Goal: Transaction & Acquisition: Purchase product/service

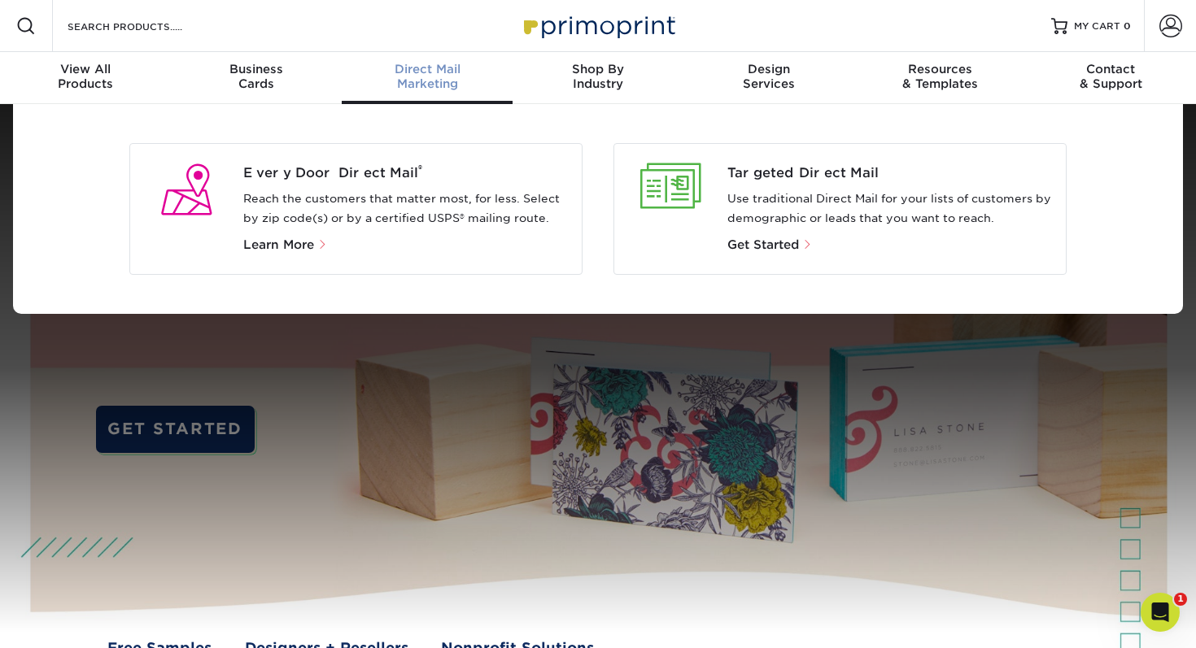
click at [737, 233] on div "Targeted Direct Mail Use traditional Direct Mail for your lists of customers by…" at bounding box center [896, 208] width 338 height 91
click at [732, 226] on p "Use traditional Direct Mail for your lists of customers by demographic or leads…" at bounding box center [890, 209] width 326 height 39
click at [755, 242] on span "Get Started" at bounding box center [763, 245] width 72 height 15
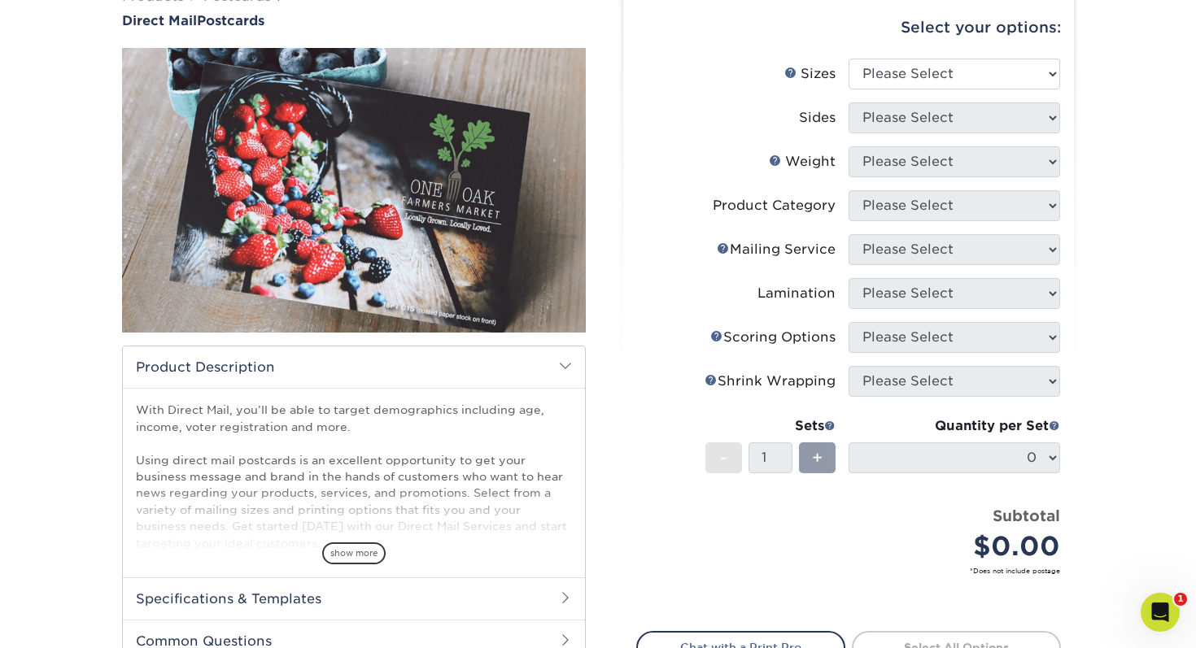
scroll to position [154, 0]
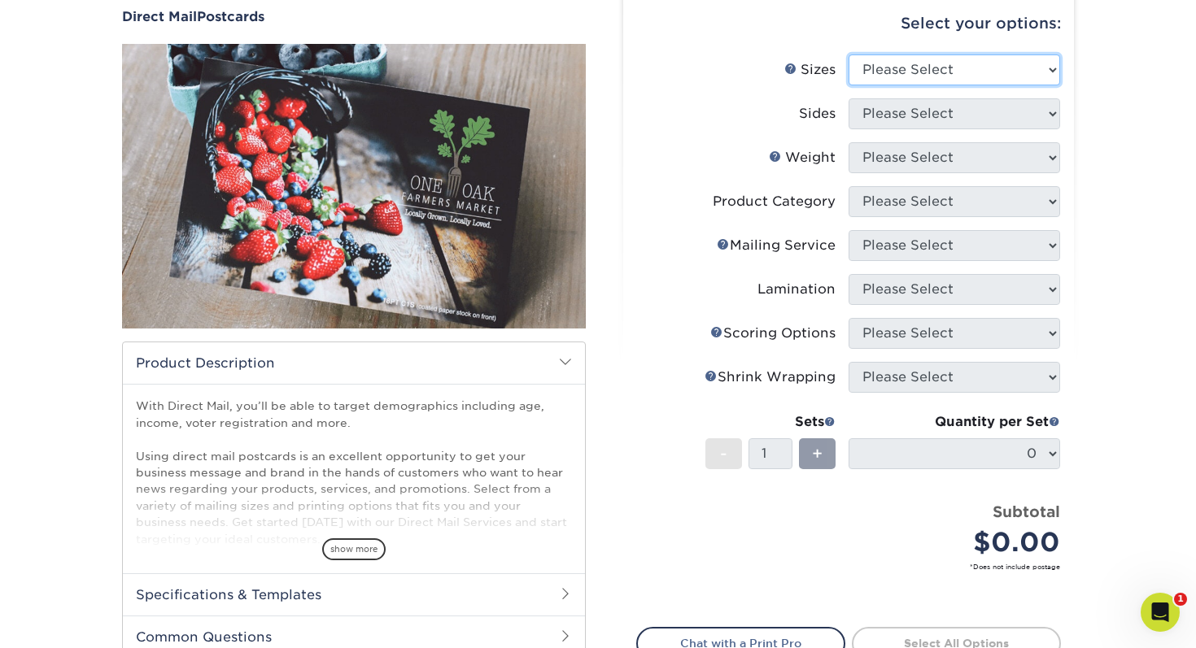
click at [883, 81] on select "Please Select 1.5" x 7" 2" x 4" 2" x 6" 2" x 7" 2" x 8" 2.12" x 5.5" 2.12" x 5.…" at bounding box center [953, 69] width 211 height 31
click at [920, 72] on select "Please Select 1.5" x 7" 2" x 4" 2" x 6" 2" x 7" 2" x 8" 2.12" x 5.5" 2.12" x 5.…" at bounding box center [953, 69] width 211 height 31
select select "5.50x8.50"
click at [848, 54] on select "Please Select 1.5" x 7" 2" x 4" 2" x 6" 2" x 7" 2" x 8" 2.12" x 5.5" 2.12" x 5.…" at bounding box center [953, 69] width 211 height 31
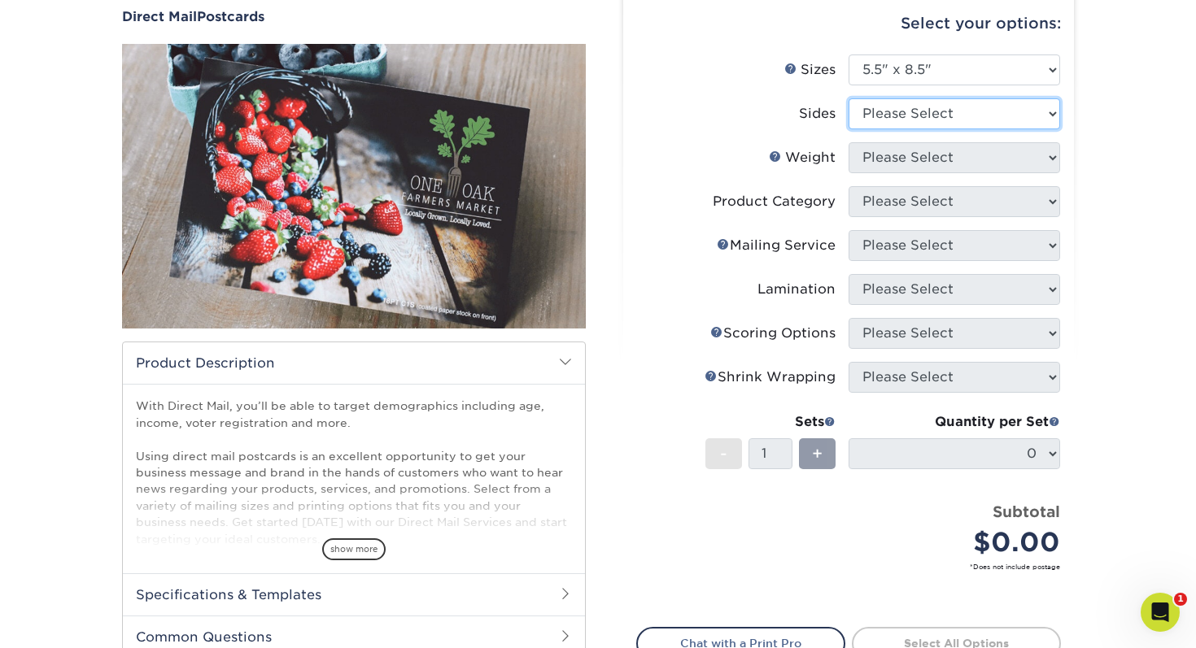
click at [938, 124] on select "Please Select Print Both Sides Print Front Only" at bounding box center [953, 113] width 211 height 31
select select "13abbda7-1d64-4f25-8bb2-c179b224825d"
click at [848, 98] on select "Please Select Print Both Sides Print Front Only" at bounding box center [953, 113] width 211 height 31
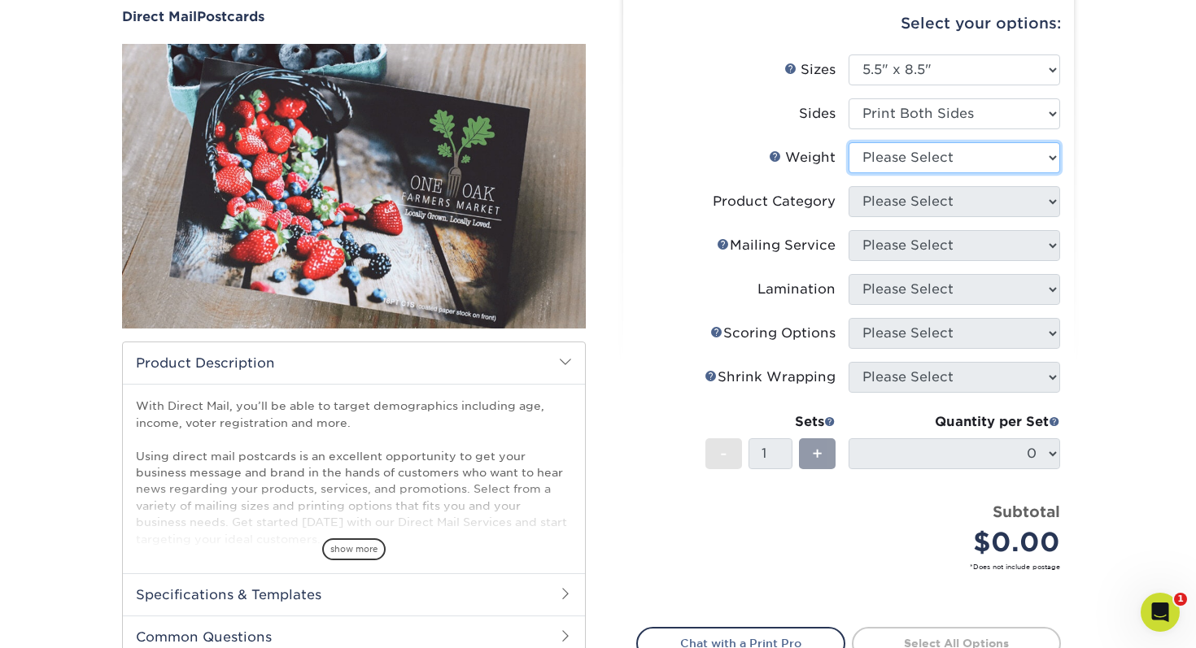
click at [909, 164] on select "Please Select 16PT 100LB 14PT 14PT Uncoated" at bounding box center [953, 157] width 211 height 31
click at [938, 149] on select "Please Select 16PT 100LB 14PT 14PT Uncoated" at bounding box center [953, 157] width 211 height 31
click at [848, 142] on select "Please Select 16PT 100LB 14PT 14PT Uncoated" at bounding box center [953, 157] width 211 height 31
click at [892, 150] on select "Please Select 16PT 100LB 14PT 14PT Uncoated" at bounding box center [953, 157] width 211 height 31
click at [889, 165] on select "Please Select 16PT 100LB 14PT 14PT Uncoated" at bounding box center [953, 157] width 211 height 31
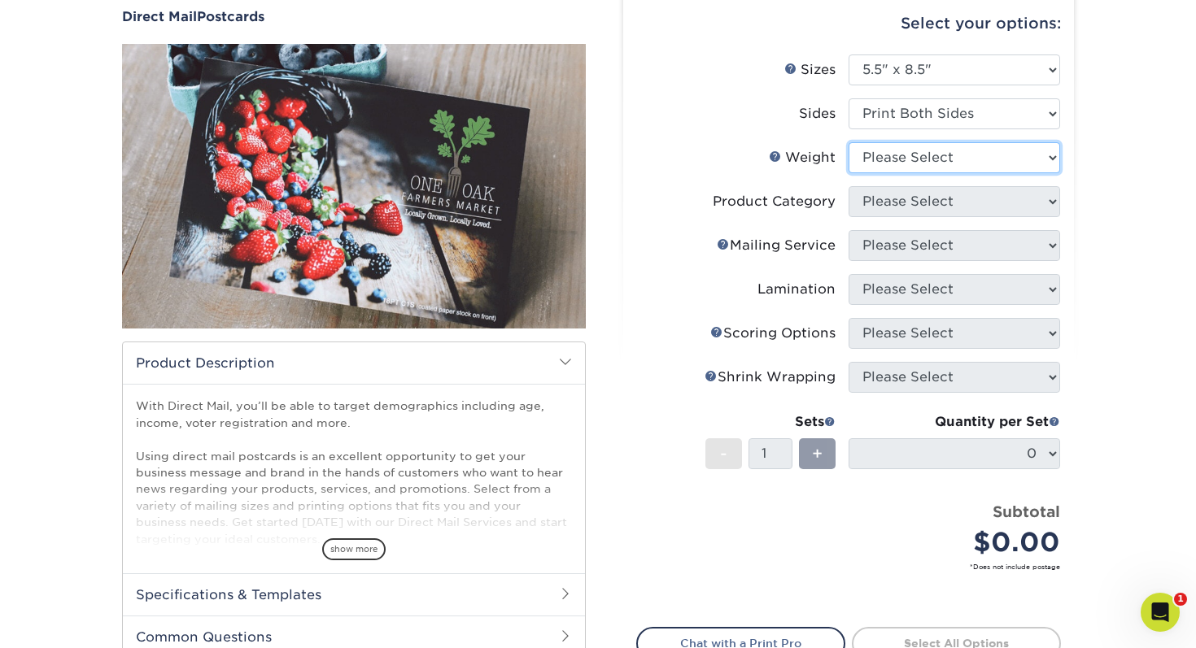
select select "100LB"
click at [848, 142] on select "Please Select 16PT 100LB 14PT 14PT Uncoated" at bounding box center [953, 157] width 211 height 31
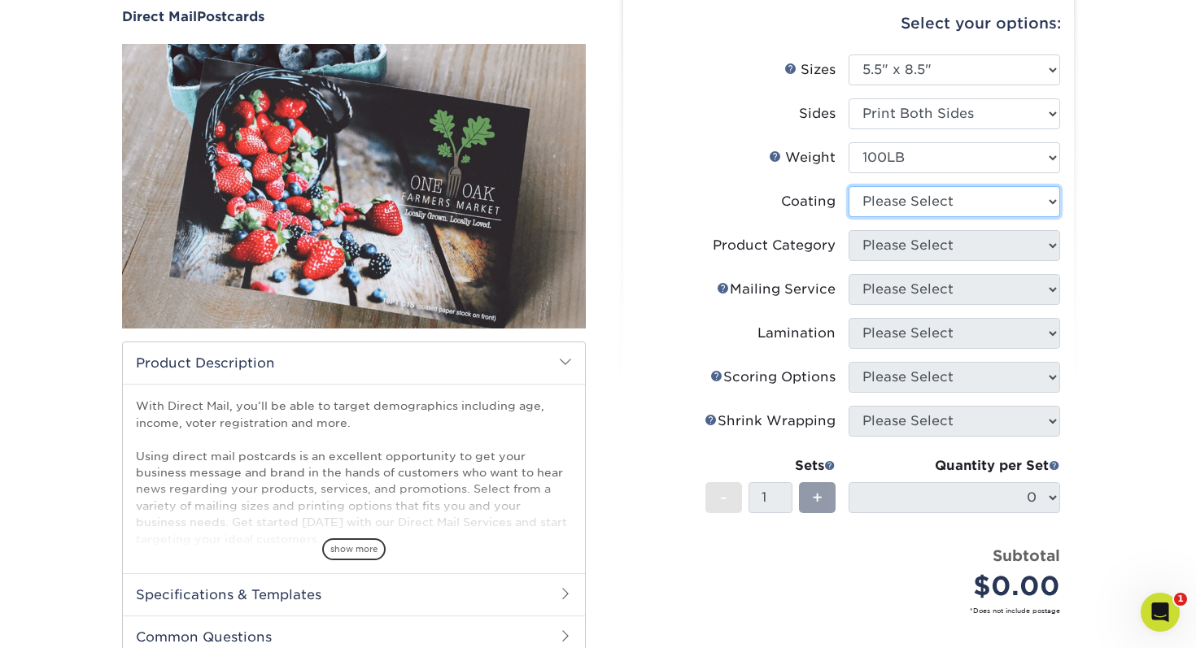
click at [883, 213] on select at bounding box center [953, 201] width 211 height 31
click at [895, 193] on select at bounding box center [953, 201] width 211 height 31
click at [848, 186] on select at bounding box center [953, 201] width 211 height 31
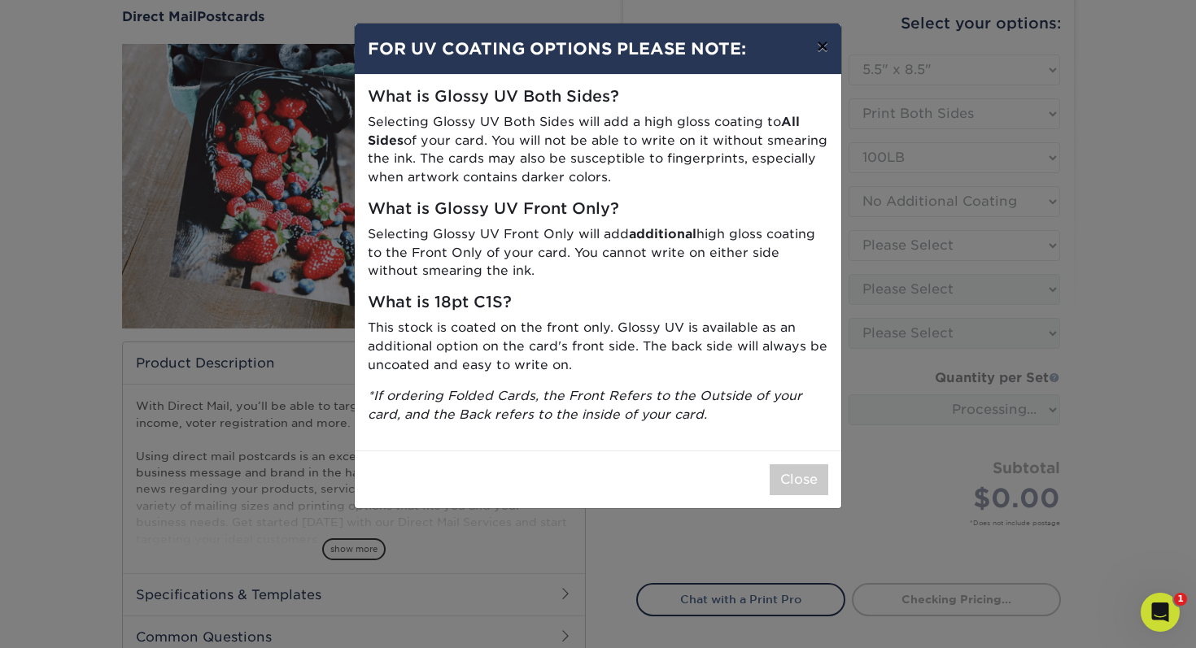
click at [822, 54] on button "×" at bounding box center [822, 47] width 37 height 46
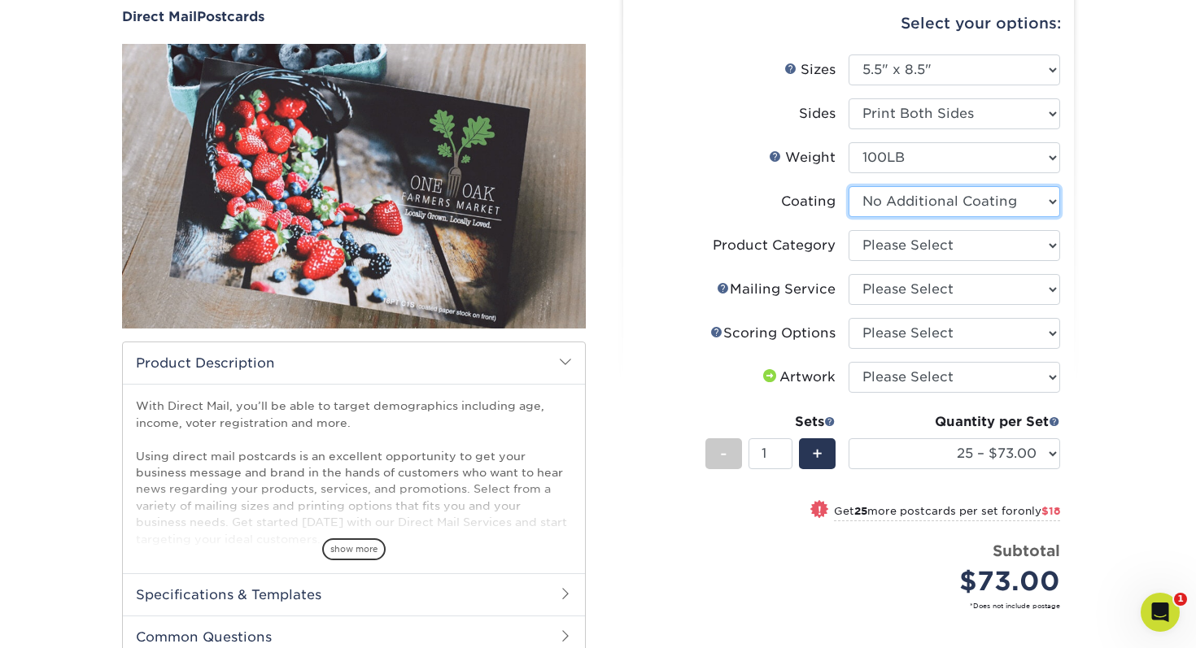
click at [871, 203] on select at bounding box center [953, 201] width 211 height 31
click at [878, 205] on select at bounding box center [953, 201] width 211 height 31
click at [848, 186] on select at bounding box center [953, 201] width 211 height 31
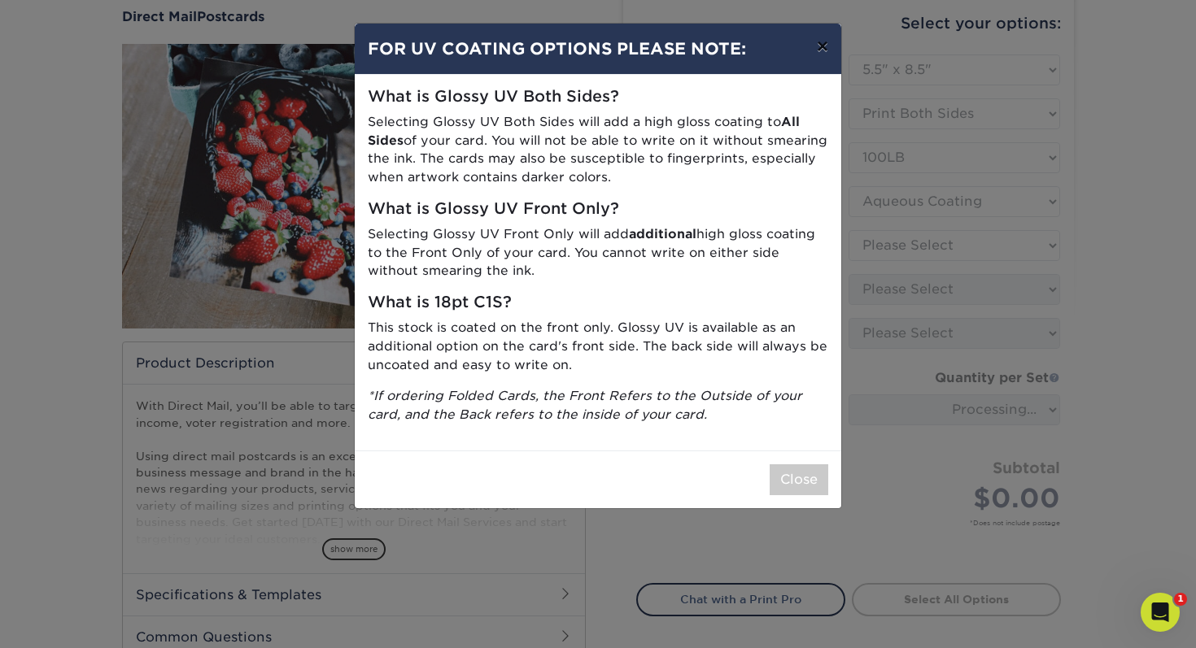
click at [813, 50] on button "×" at bounding box center [822, 47] width 37 height 46
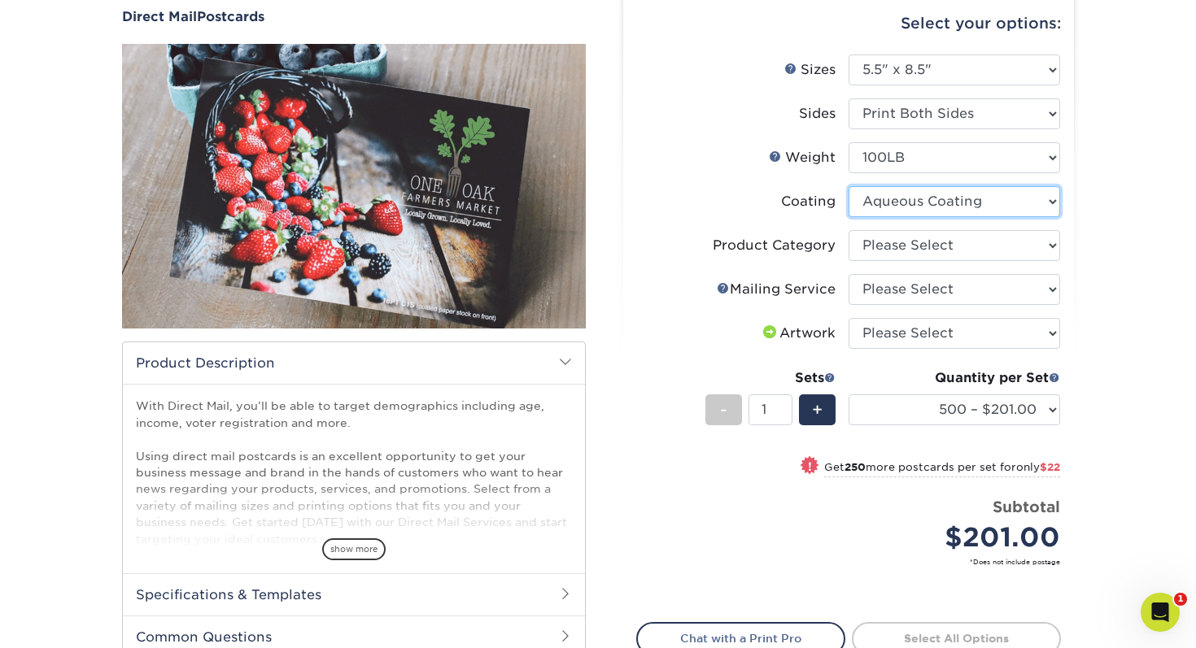
click at [883, 195] on select at bounding box center [953, 201] width 211 height 31
select select "3e7618de-abca-4bda-9f97-8b9129e913d8"
click at [848, 186] on select at bounding box center [953, 201] width 211 height 31
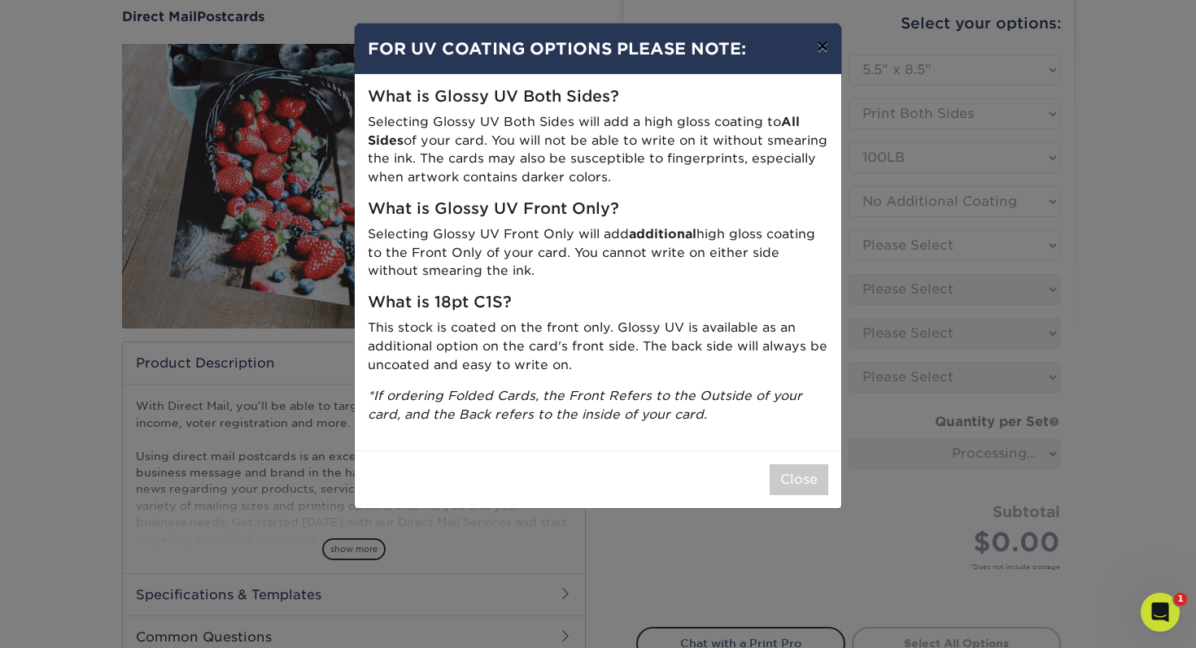
click at [825, 48] on button "×" at bounding box center [822, 47] width 37 height 46
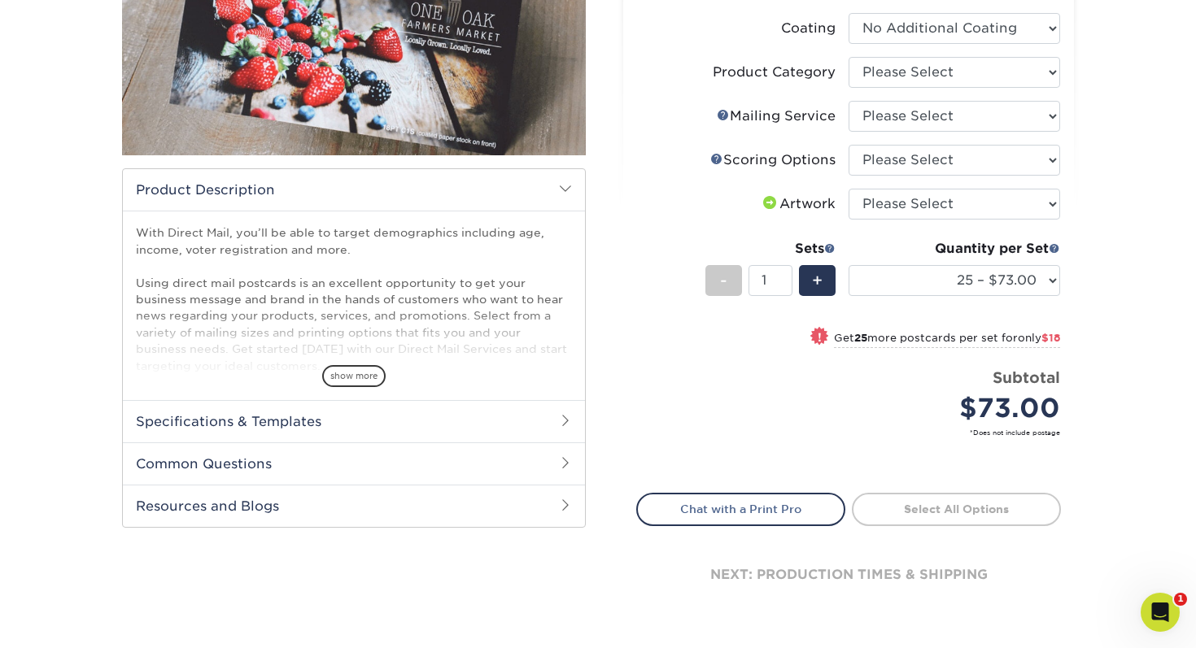
scroll to position [325, 0]
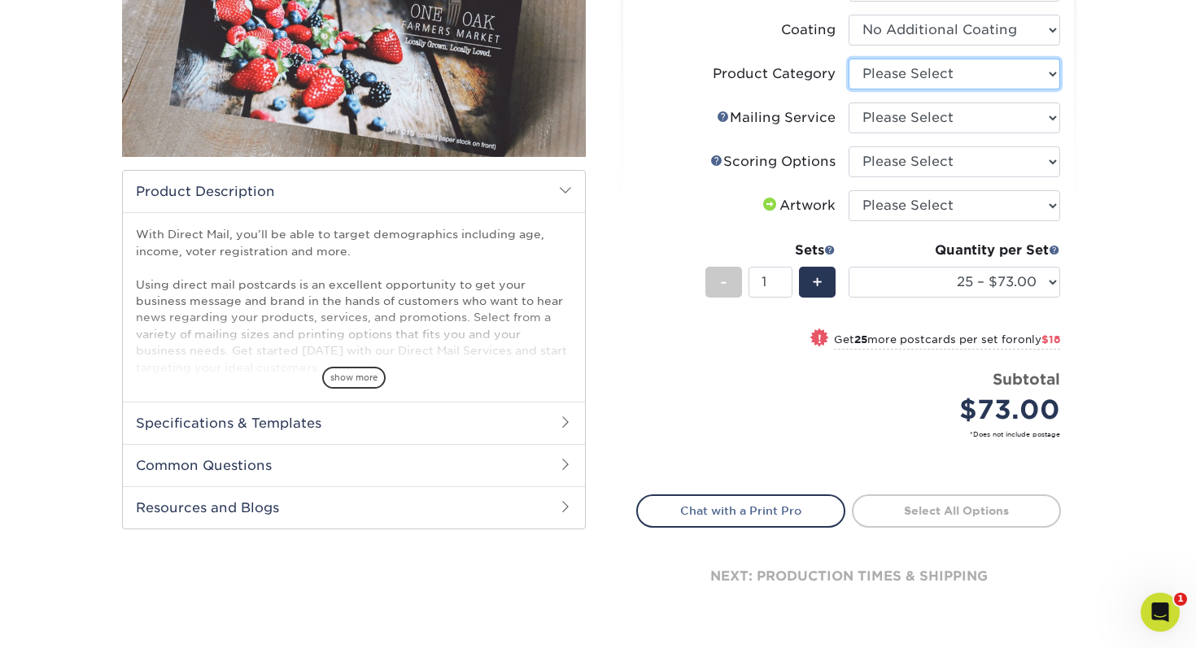
click at [894, 81] on select "Please Select Postcards" at bounding box center [953, 74] width 211 height 31
select select "9b7272e0-d6c8-4c3c-8e97-d3a1bcdab858"
click at [848, 59] on select "Please Select Postcards" at bounding box center [953, 74] width 211 height 31
click at [896, 122] on select "Please Select No Direct Mailing Service No, I will mail/stamp/imprint Direct Ma…" at bounding box center [953, 117] width 211 height 31
select select "d3cc0d54-e72f-41ce-80c5-e8486bf2cdb8"
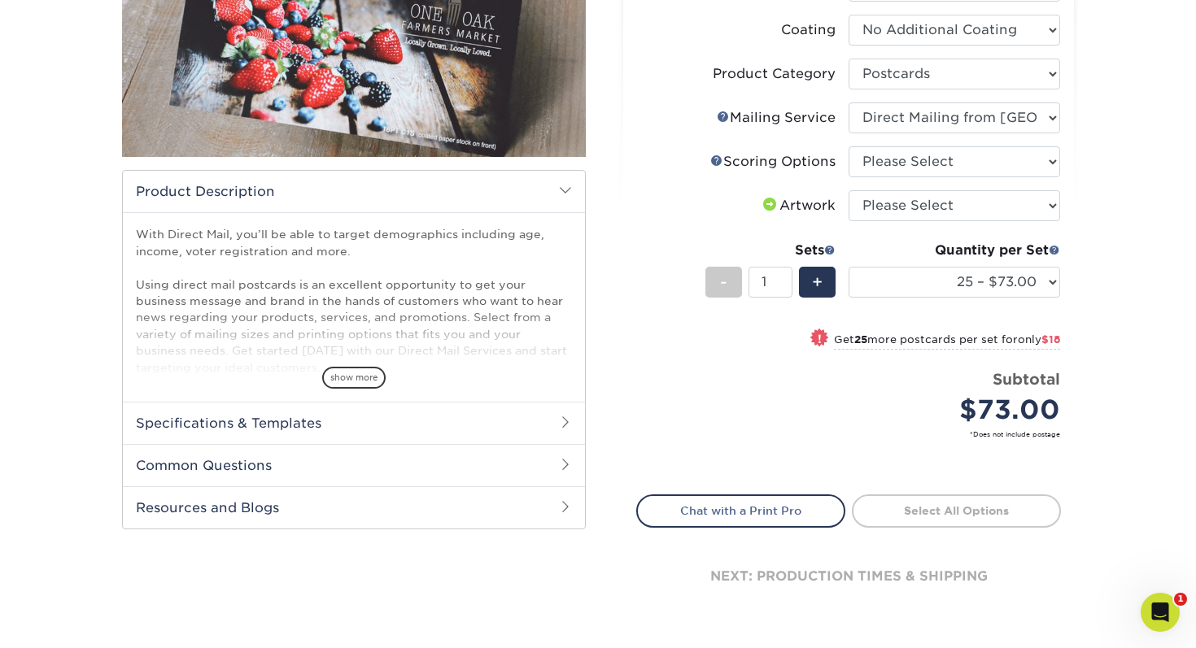
click at [848, 102] on select "Please Select No Direct Mailing Service No, I will mail/stamp/imprint Direct Ma…" at bounding box center [953, 117] width 211 height 31
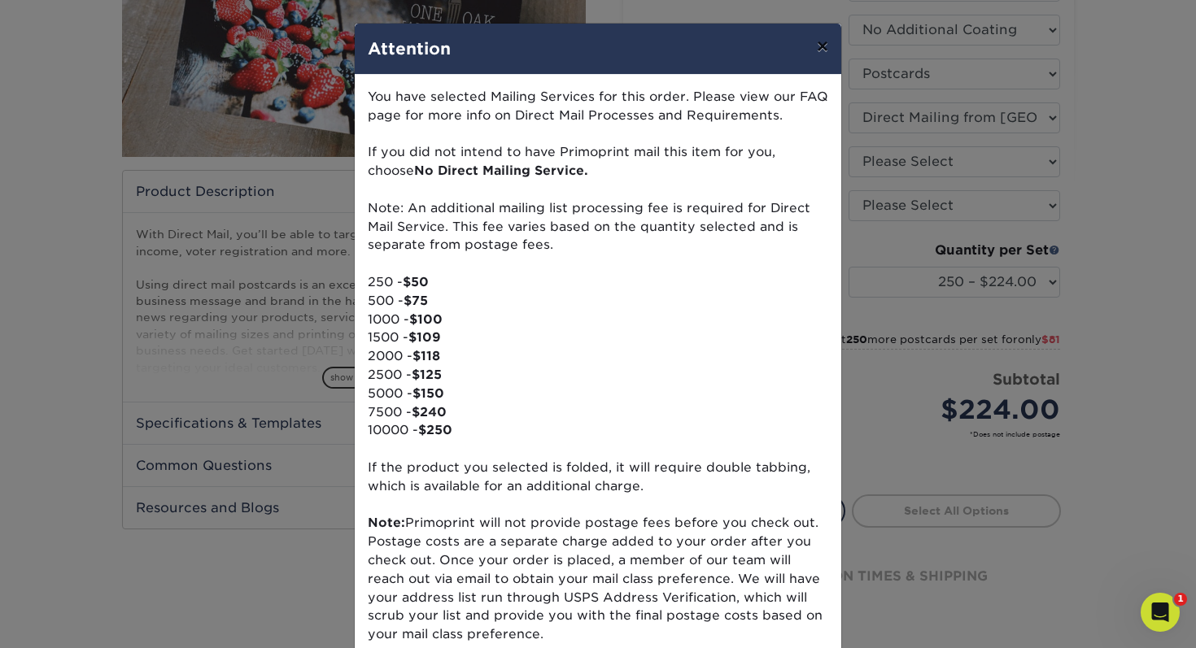
click at [819, 46] on button "×" at bounding box center [822, 47] width 37 height 46
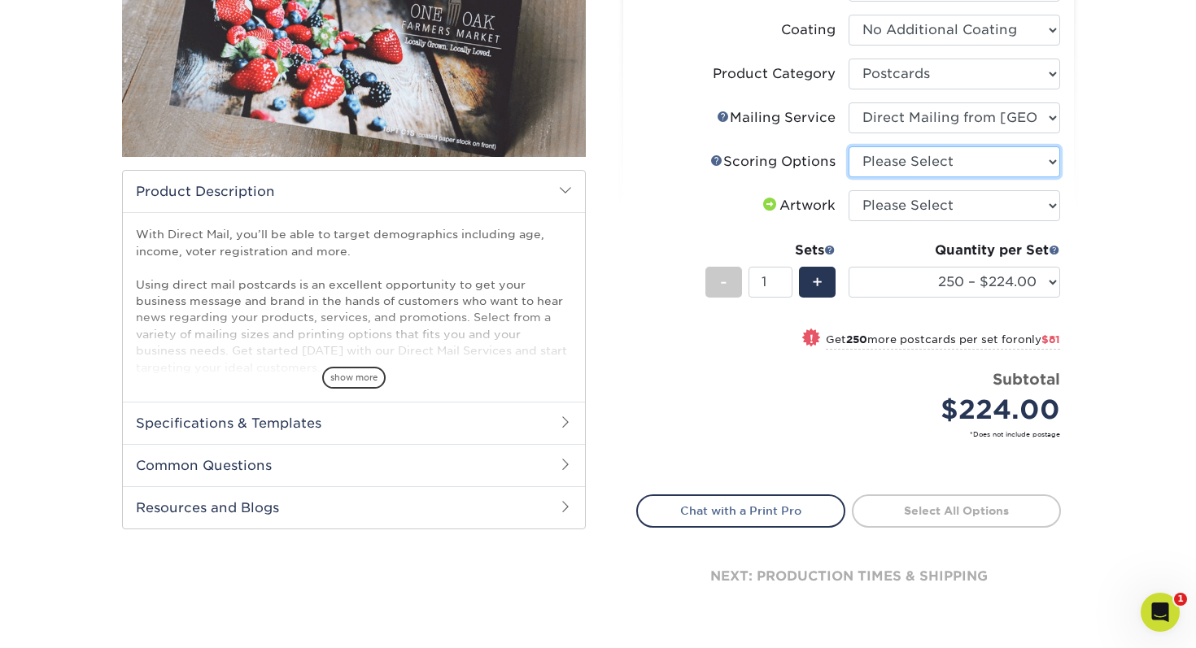
click at [931, 159] on select "Please Select No Scoring One Score Score in Half Two Scores" at bounding box center [953, 161] width 211 height 31
click at [877, 167] on select "Please Select No Scoring One Score Score in Half Two Scores" at bounding box center [953, 161] width 211 height 31
select select "16ebe401-5398-422d-8cb0-f3adbb82deb5"
click at [848, 146] on select "Please Select No Scoring One Score Score in Half Two Scores" at bounding box center [953, 161] width 211 height 31
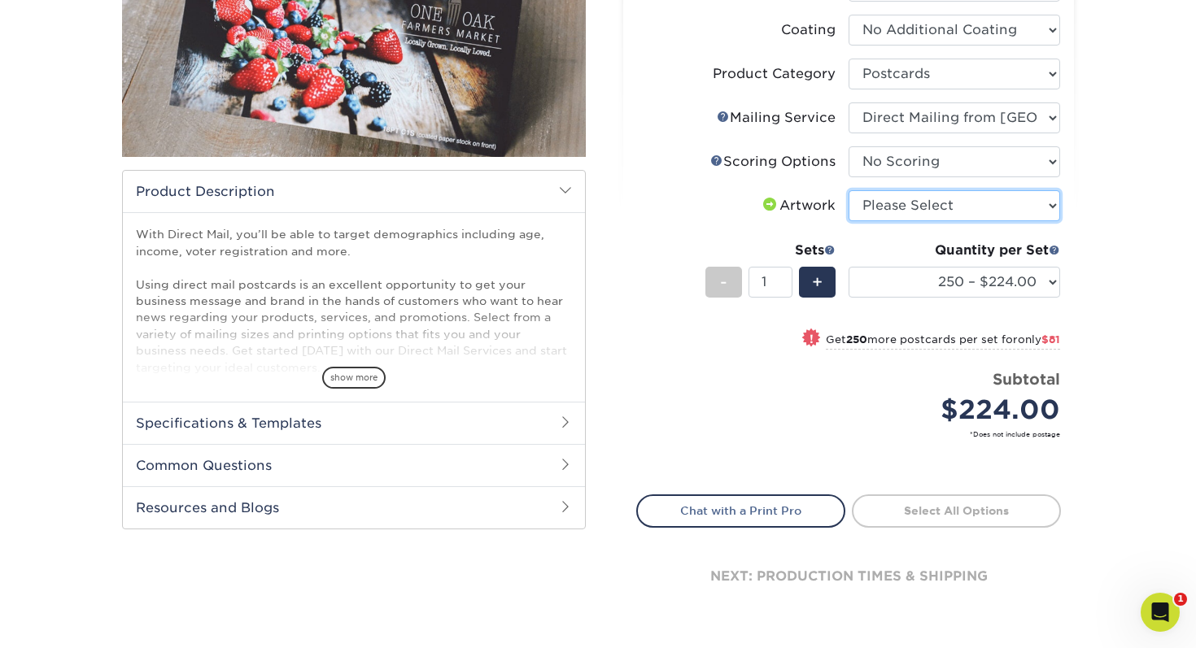
click at [876, 206] on select "Please Select I will upload files I need a design - $150" at bounding box center [953, 205] width 211 height 31
select select "upload"
click at [848, 190] on select "Please Select I will upload files I need a design - $150" at bounding box center [953, 205] width 211 height 31
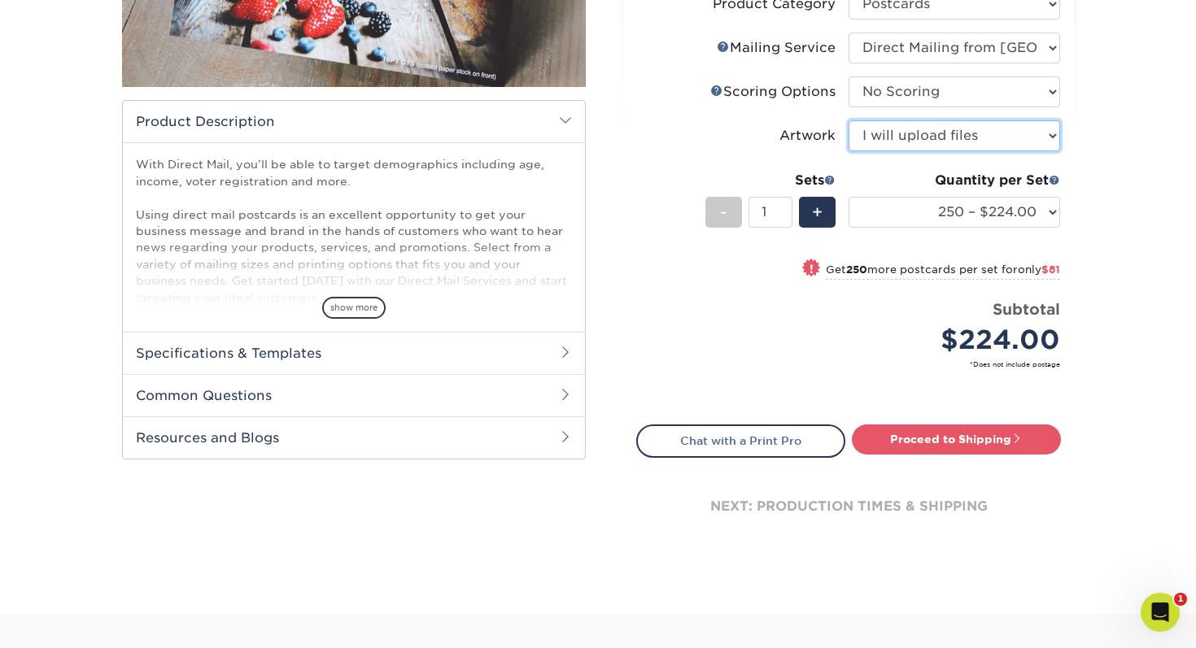
scroll to position [402, 0]
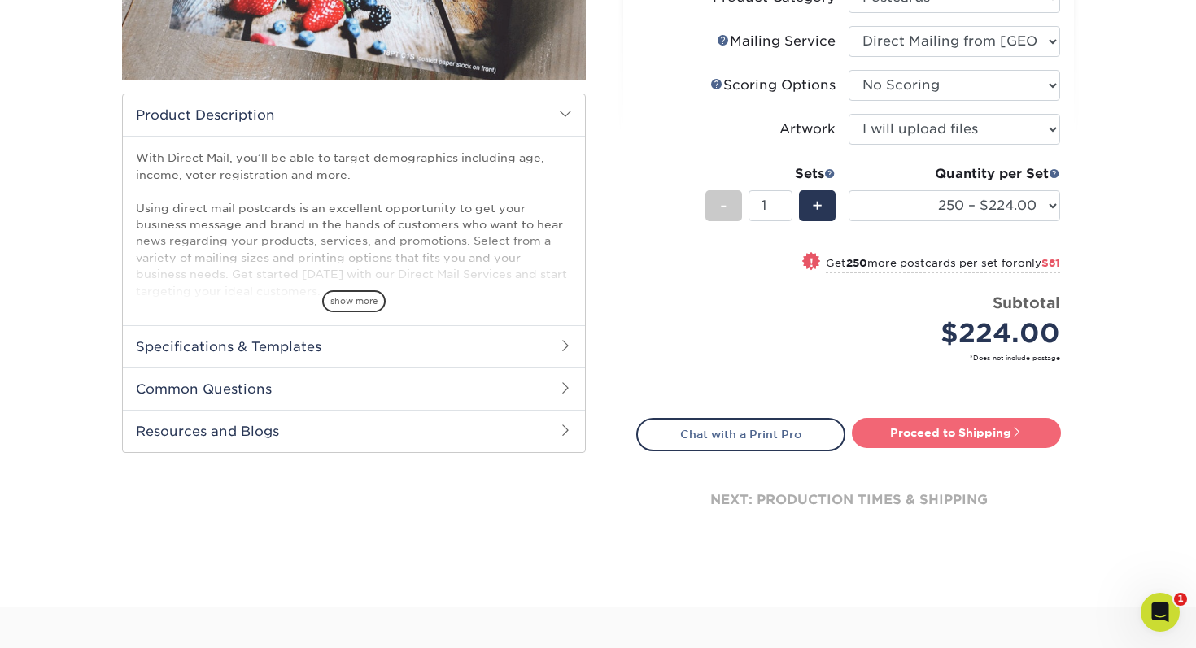
click at [945, 429] on link "Proceed to Shipping" at bounding box center [956, 432] width 209 height 29
type input "Set 1"
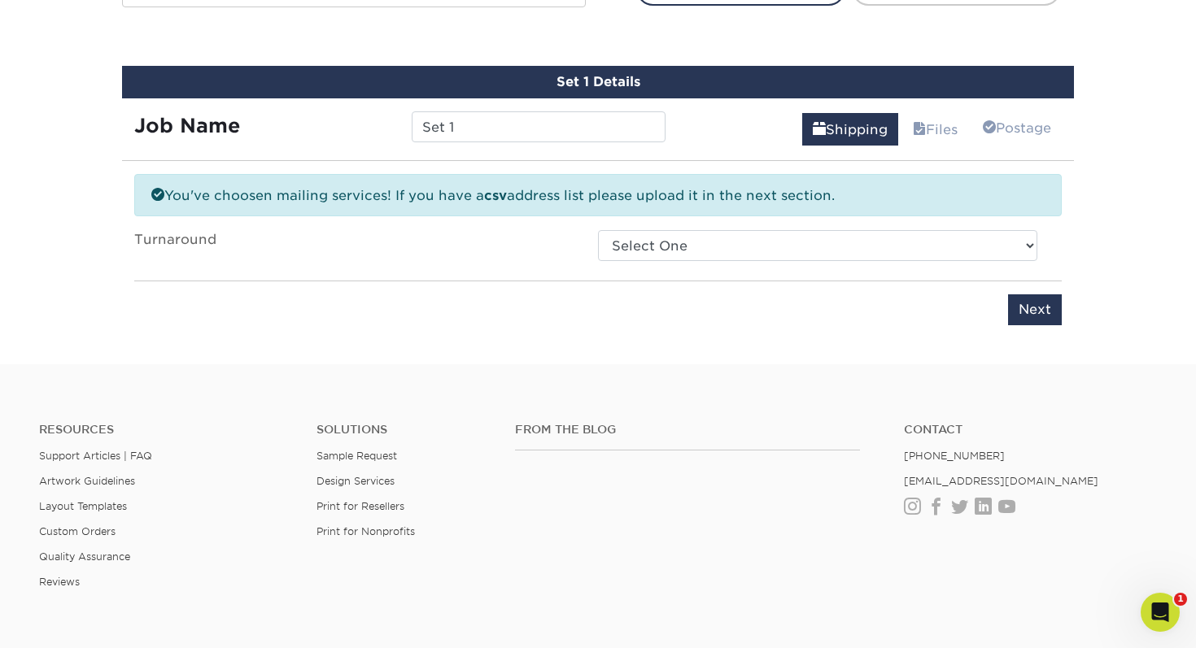
scroll to position [864, 0]
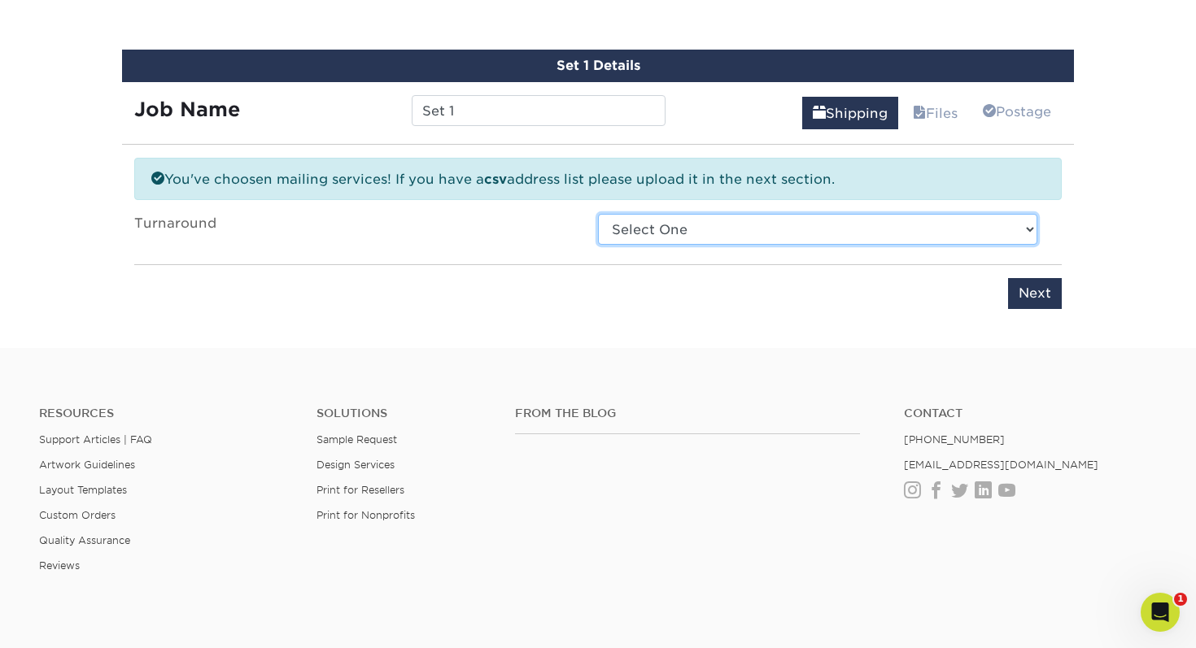
click at [723, 225] on select "Select One 2-4 Business Days 2 Day Next Business Day" at bounding box center [817, 229] width 439 height 31
select select "1f49870f-54a5-4802-9c19-3b58ff11963c"
click at [598, 214] on select "Select One 2-4 Business Days 2 Day Next Business Day" at bounding box center [817, 229] width 439 height 31
click at [665, 243] on select "Select One 2-4 Business Days 2 Day Next Business Day" at bounding box center [817, 229] width 439 height 31
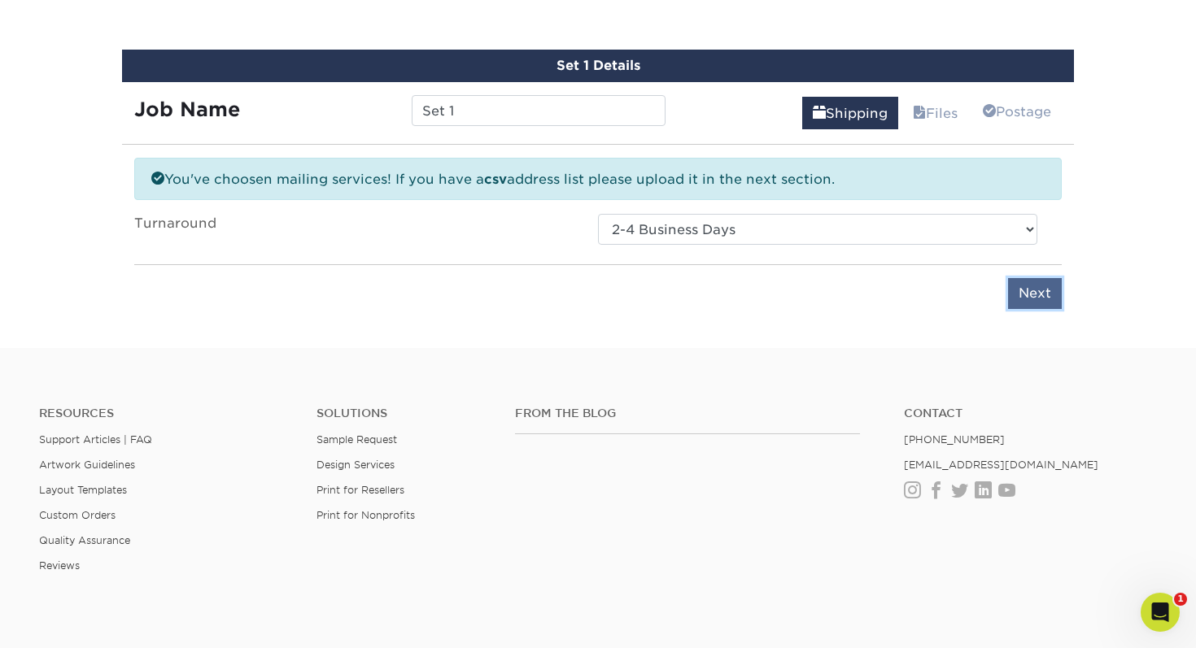
click at [1033, 292] on input "Next" at bounding box center [1035, 293] width 54 height 31
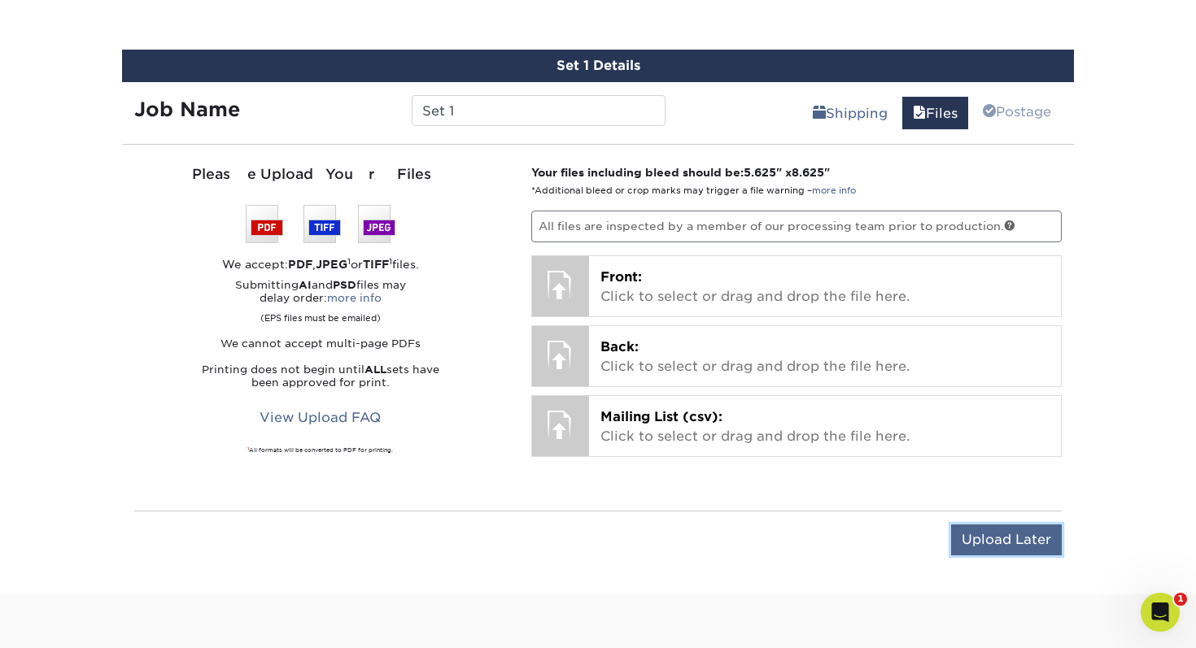
click at [992, 530] on input "Upload Later" at bounding box center [1006, 540] width 111 height 31
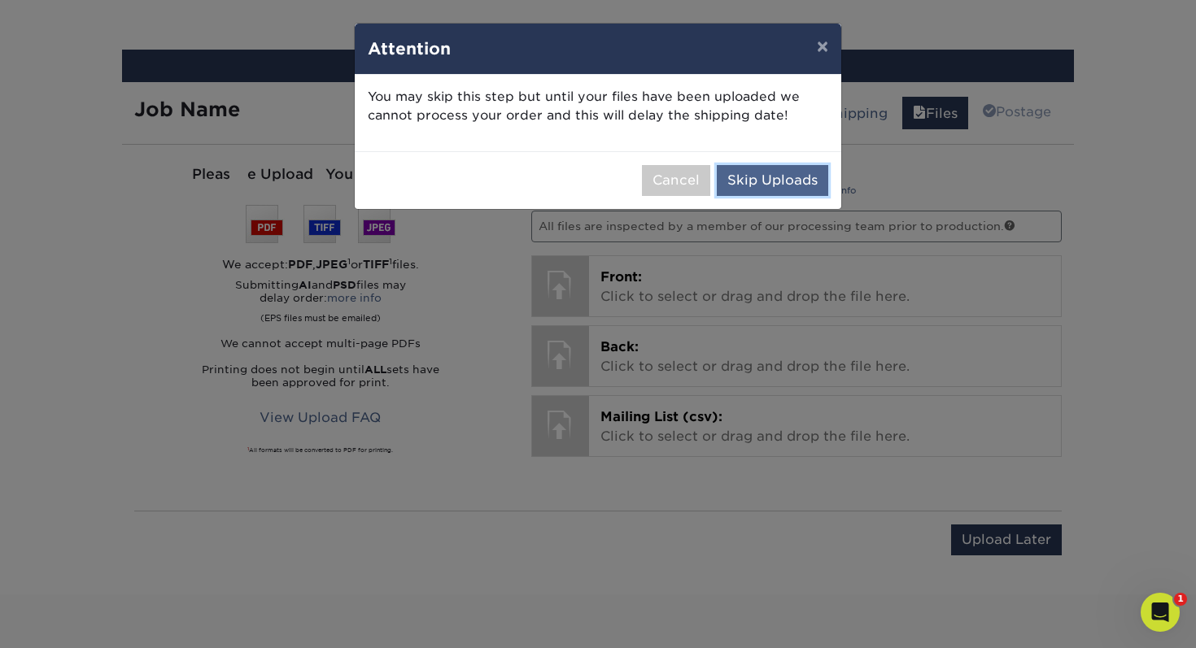
click at [771, 172] on button "Skip Uploads" at bounding box center [772, 180] width 111 height 31
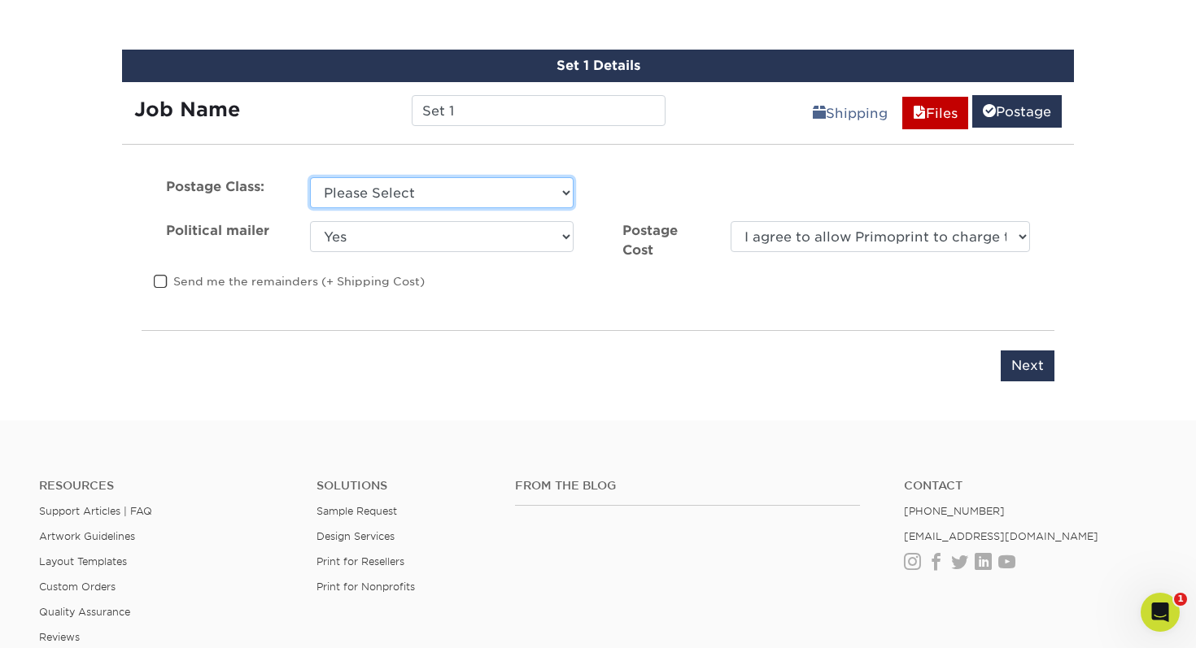
click at [437, 188] on select "Please Select First Class Standard Class Non Profit" at bounding box center [442, 192] width 264 height 31
select select "first"
click at [310, 177] on select "Please Select First Class Standard Class Non Profit" at bounding box center [442, 192] width 264 height 31
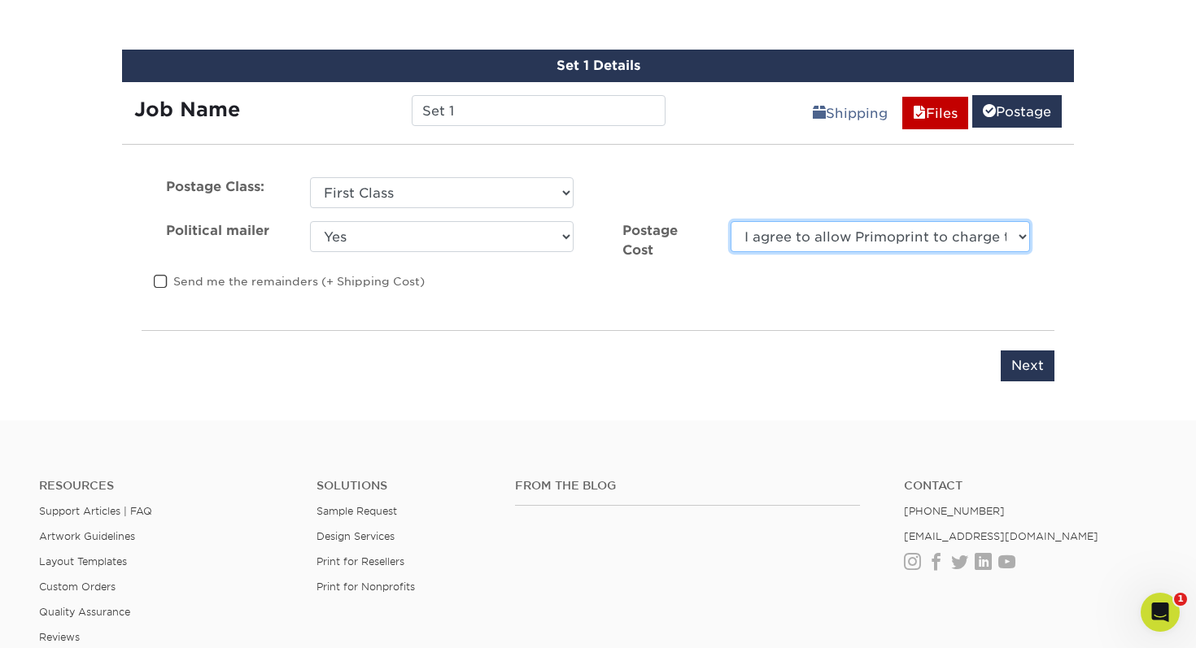
click at [797, 231] on select "I agree to allow Primoprint to charge the card on file for the final postage co…" at bounding box center [879, 236] width 299 height 31
select select "0"
click at [730, 221] on select "I agree to allow Primoprint to charge the card on file for the final postage co…" at bounding box center [879, 236] width 299 height 31
click at [303, 280] on label "Send me the remainders (+ Shipping Cost)" at bounding box center [289, 281] width 271 height 16
click at [0, 0] on input "Send me the remainders (+ Shipping Cost)" at bounding box center [0, 0] width 0 height 0
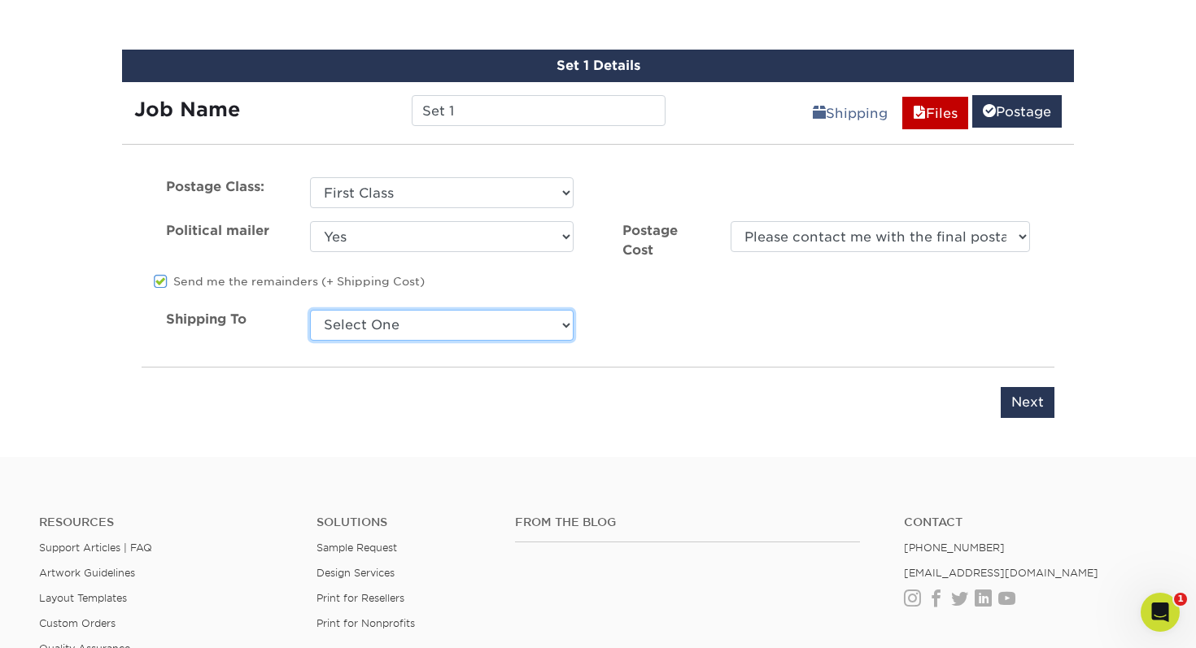
click at [462, 328] on select "Select One + Add New Address - Login" at bounding box center [442, 325] width 264 height 31
click at [1022, 391] on input "Next" at bounding box center [1027, 402] width 54 height 31
click at [1021, 408] on input "Next" at bounding box center [1027, 402] width 54 height 31
click at [509, 317] on select "Select One + Add New Address - Login" at bounding box center [442, 325] width 264 height 31
select select "newaddress"
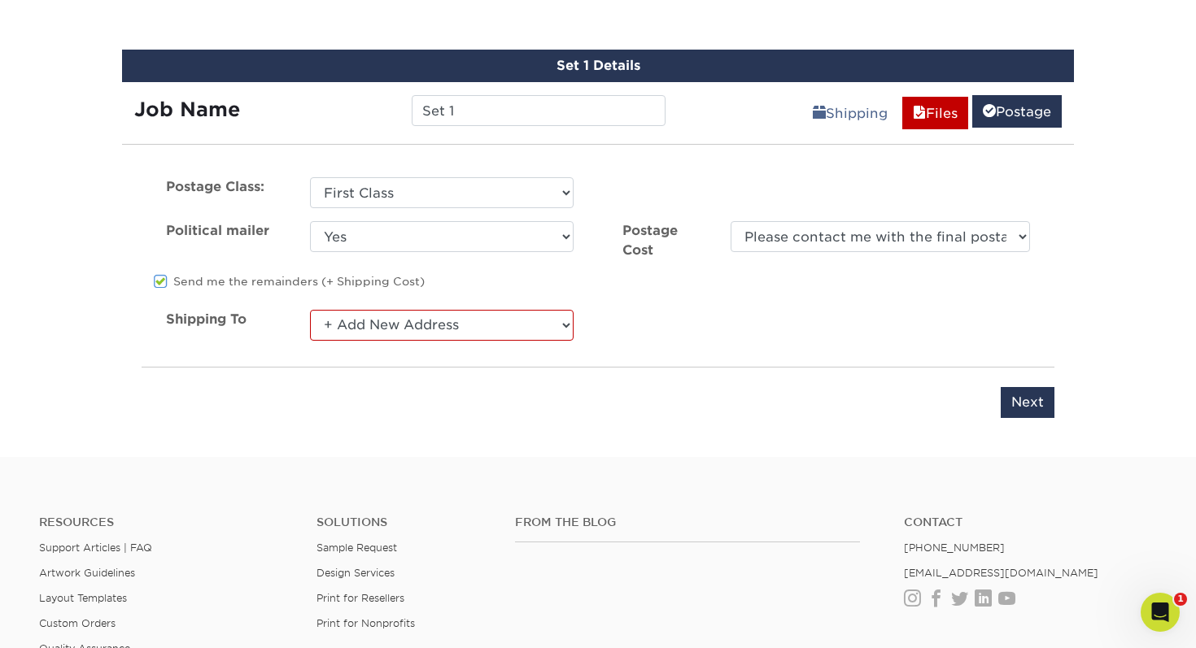
click at [310, 310] on select "Select One + Add New Address - Login" at bounding box center [442, 325] width 264 height 31
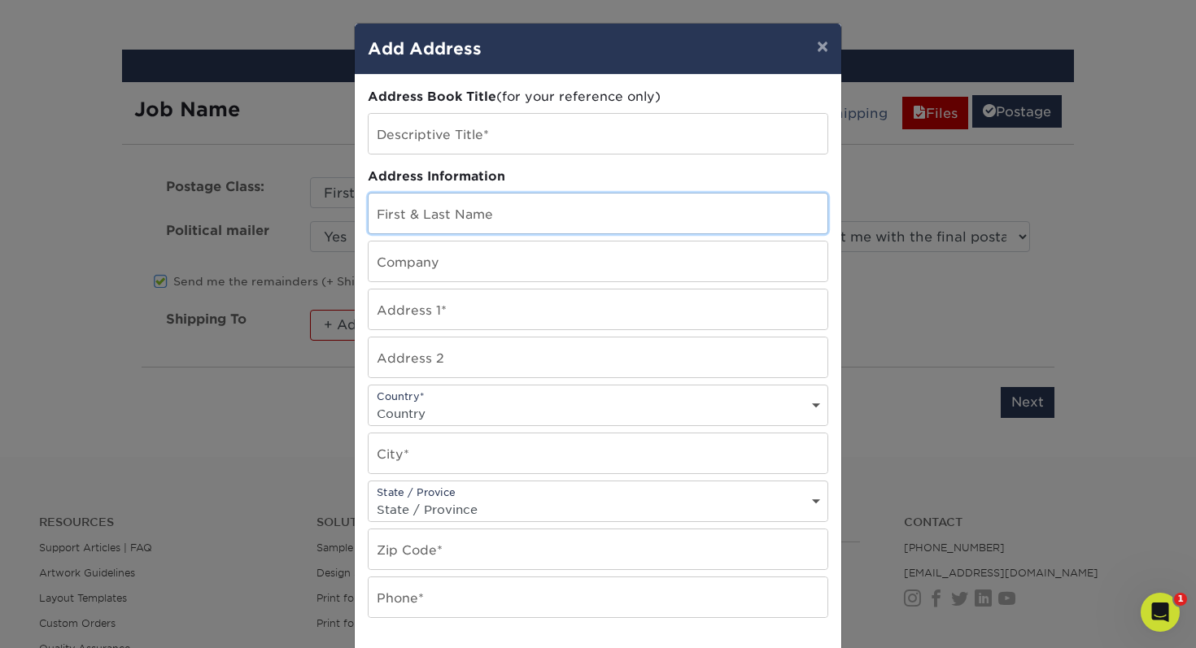
click at [626, 225] on input "text" at bounding box center [597, 214] width 459 height 40
type input "Lauren Brownrigg"
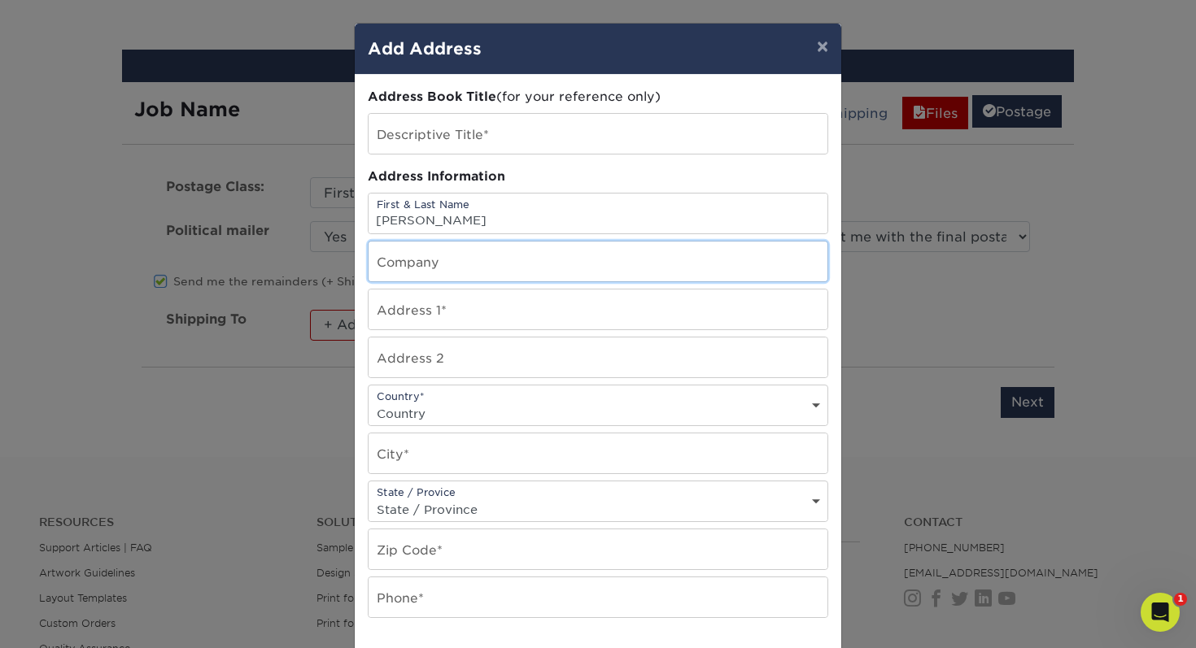
type input "TRIO Solutions"
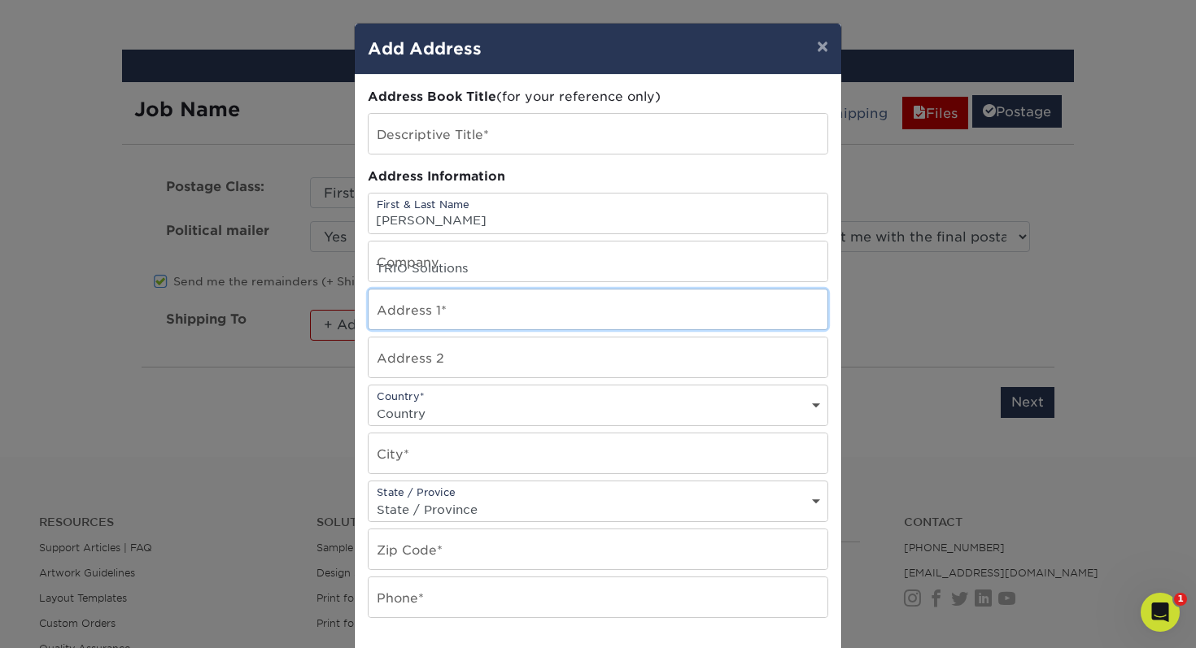
type input "11 eWall Street"
type input "Ste 207"
select select "US"
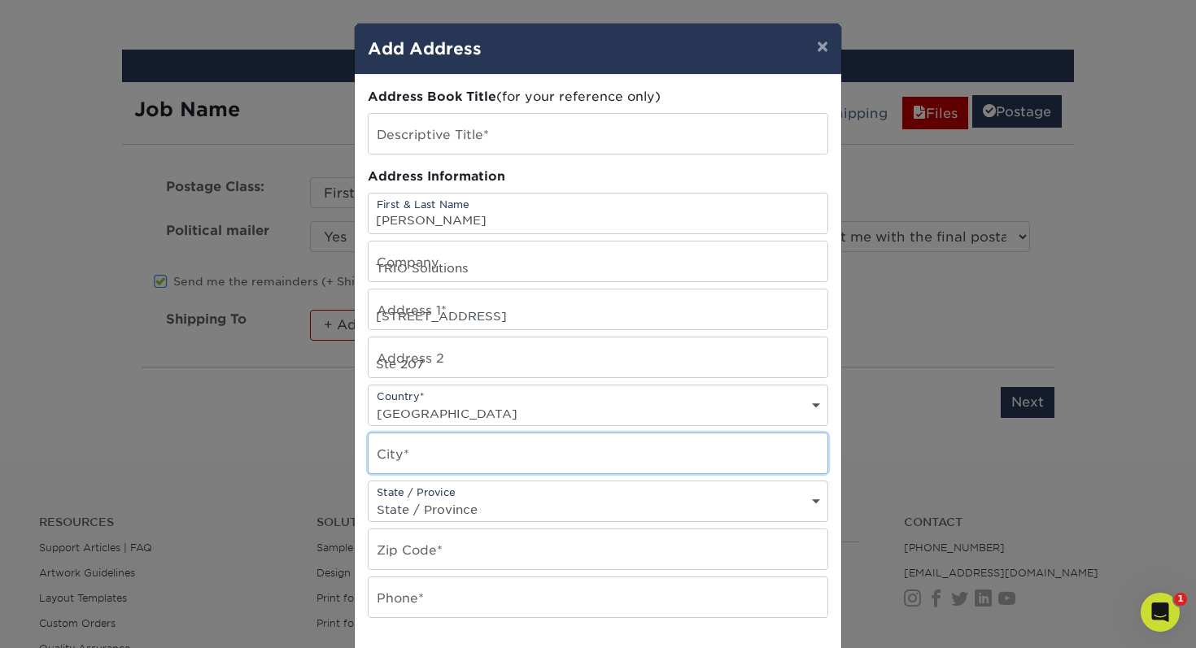
type input "Charleston"
select select "SC"
type input "29464-8375"
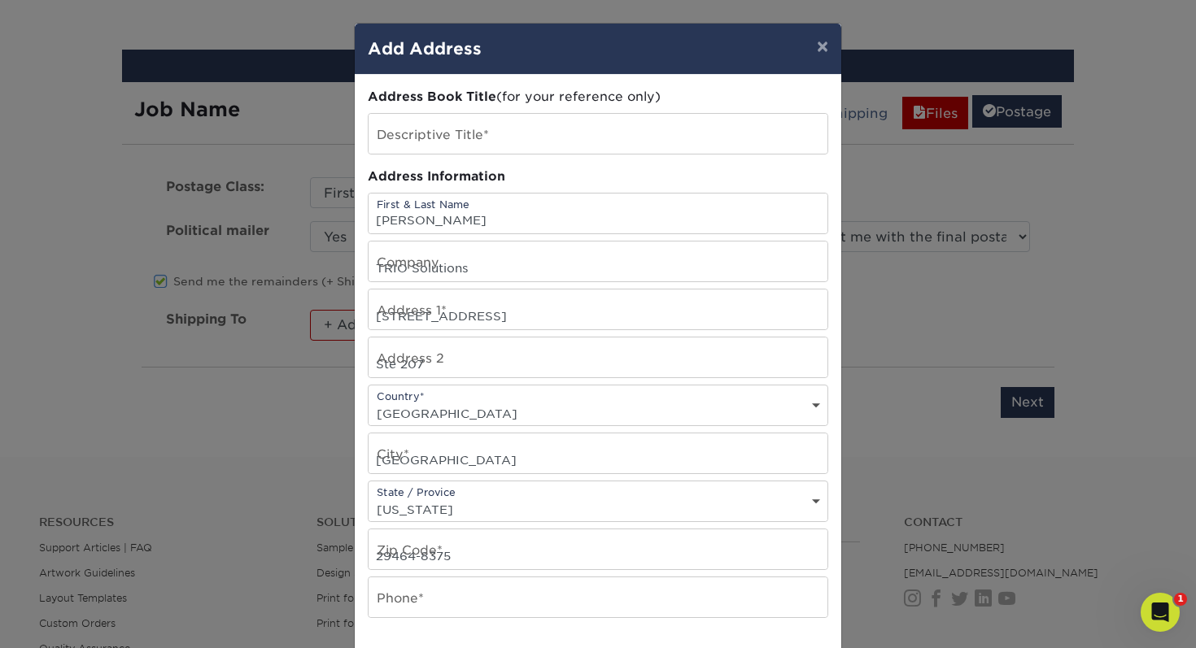
type input "4026307019"
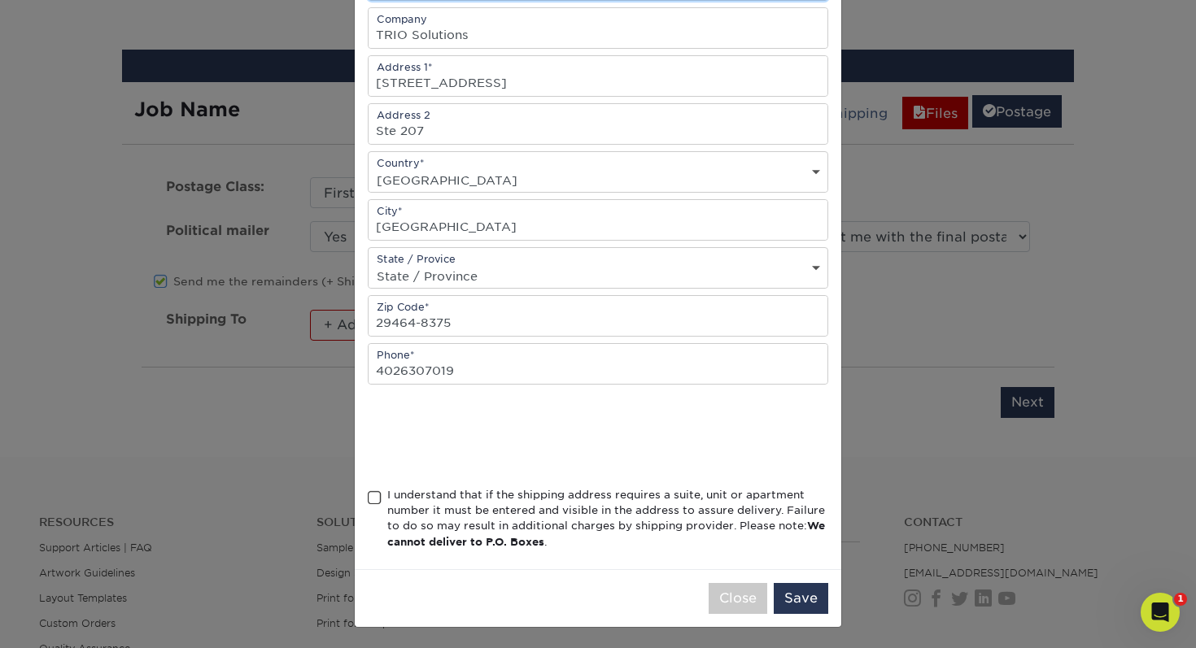
scroll to position [236, 0]
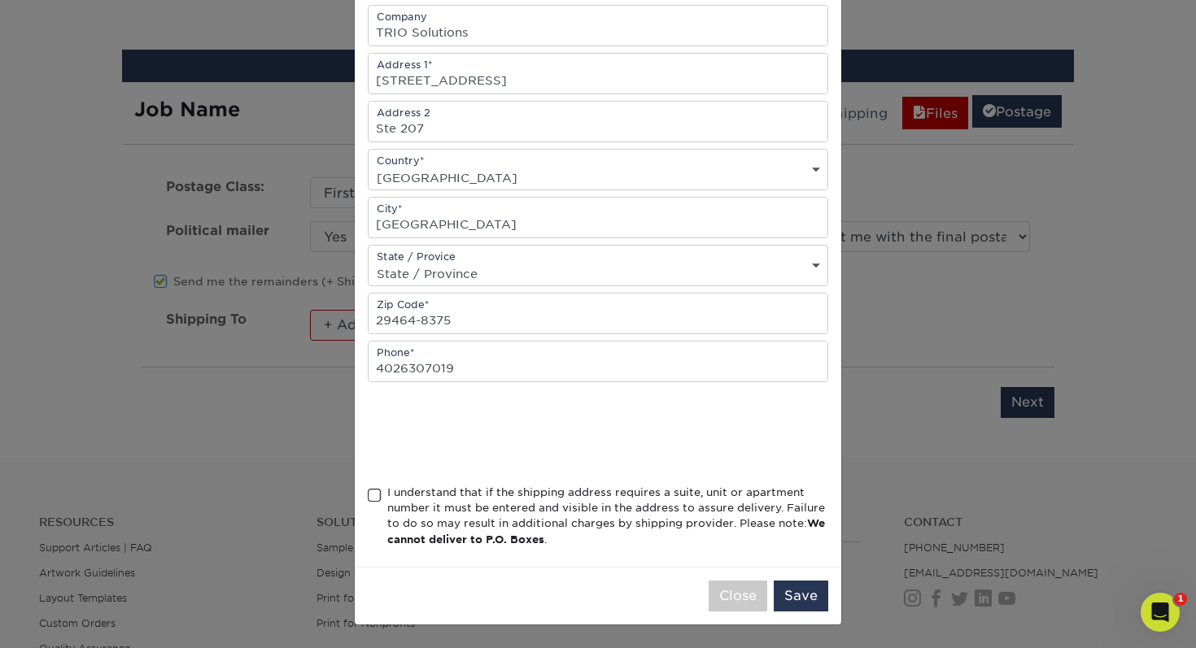
click at [381, 500] on div "I understand that if the shipping address requires a suite, unit or apartment n…" at bounding box center [598, 520] width 460 height 70
click at [370, 491] on span at bounding box center [375, 495] width 14 height 15
click at [0, 0] on input "I understand that if the shipping address requires a suite, unit or apartment n…" at bounding box center [0, 0] width 0 height 0
click at [826, 598] on button "Save" at bounding box center [801, 596] width 54 height 31
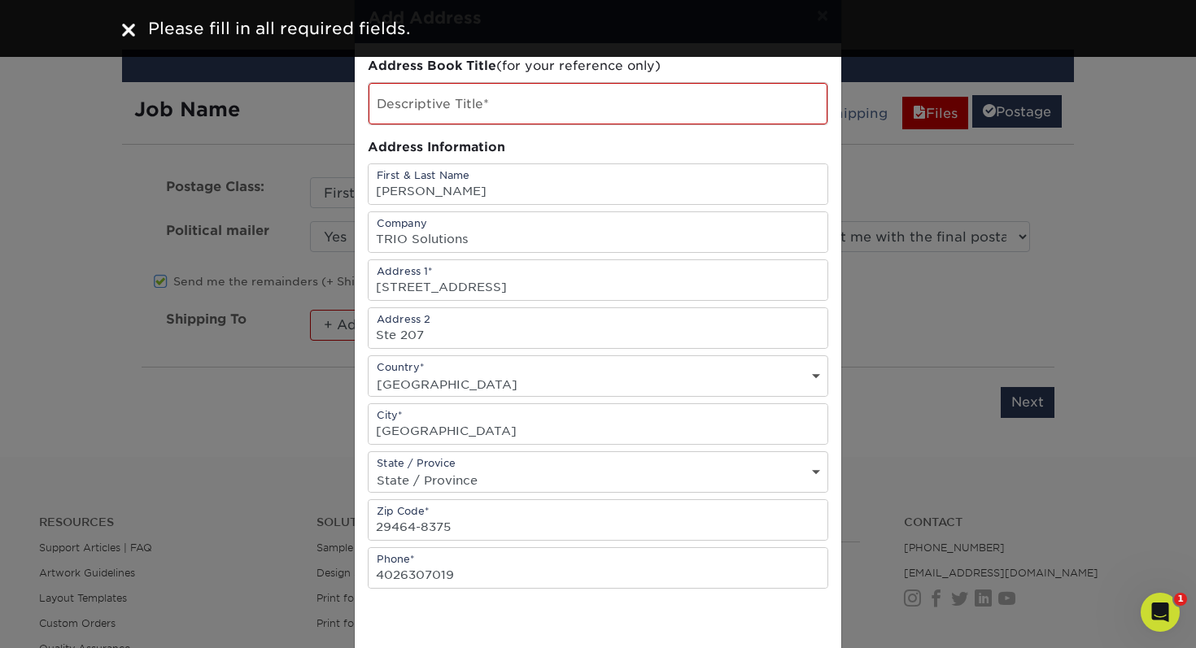
scroll to position [0, 0]
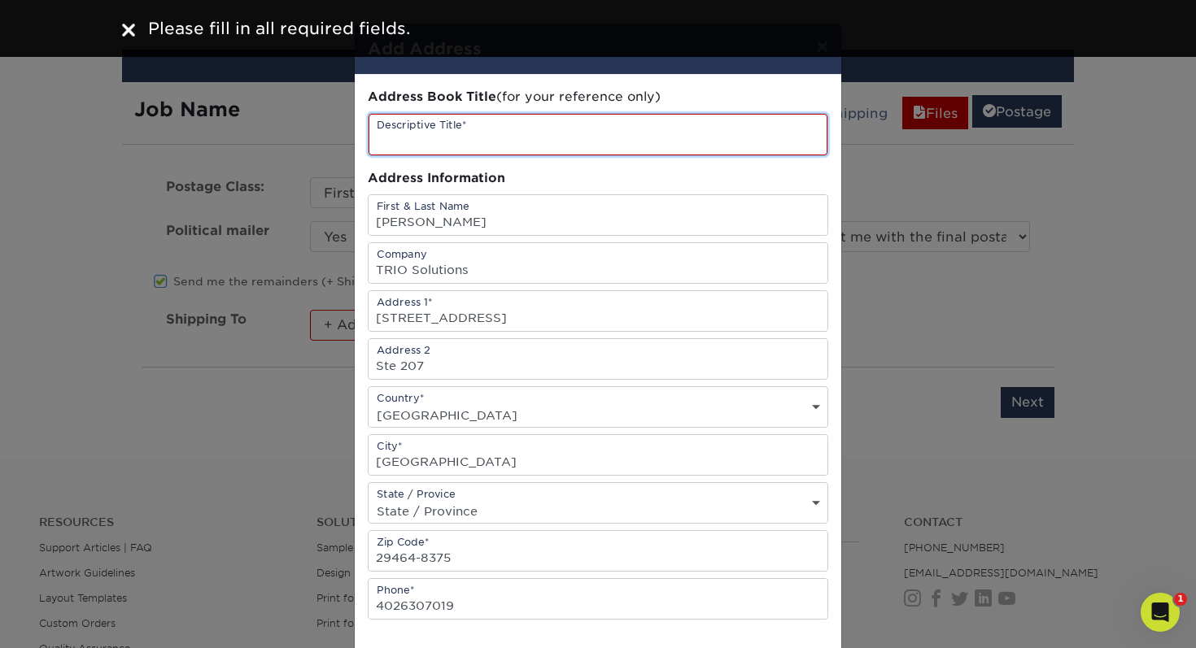
click at [582, 141] on input "text" at bounding box center [597, 134] width 459 height 41
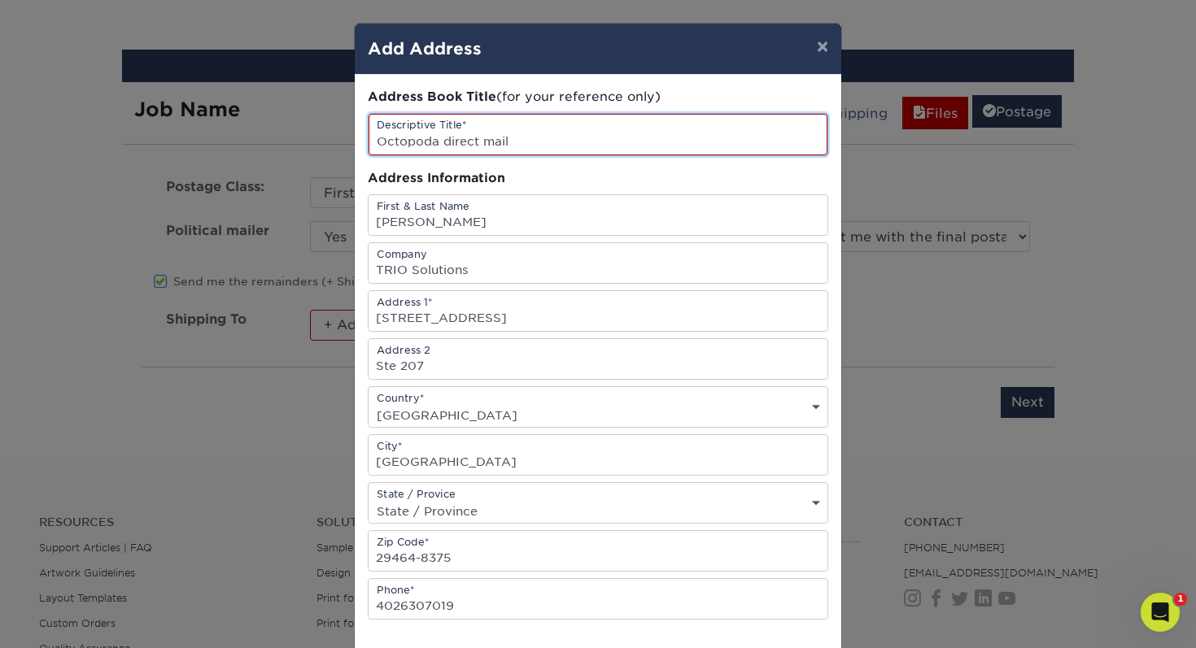
type input "Octopoda direct mail"
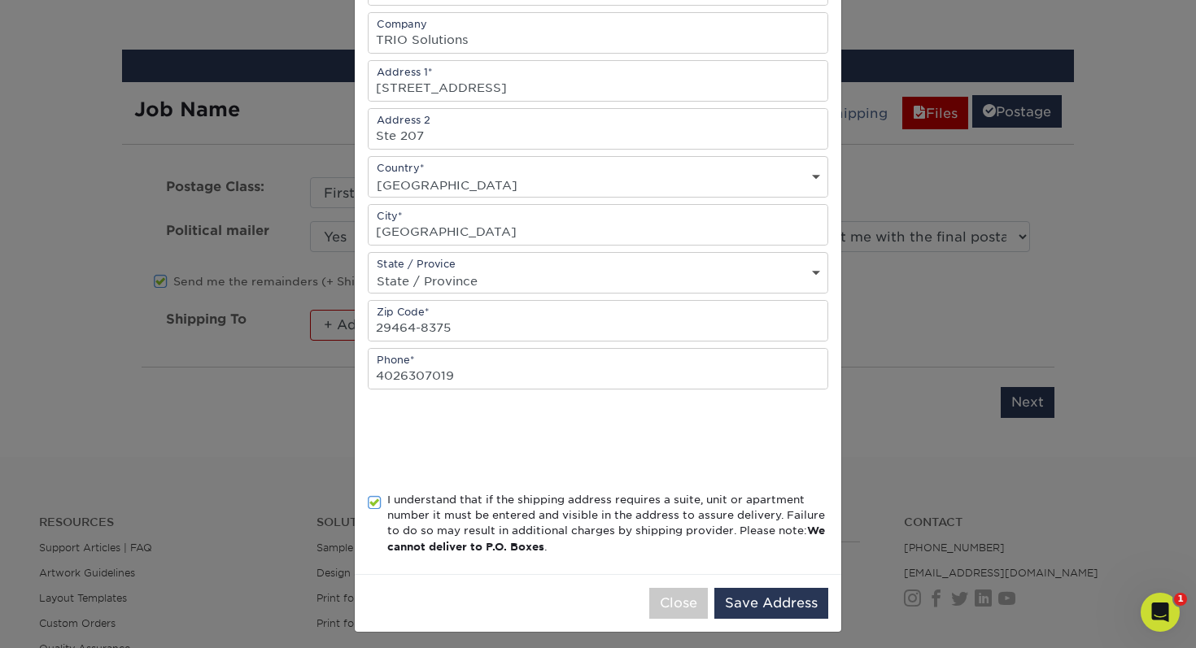
scroll to position [238, 0]
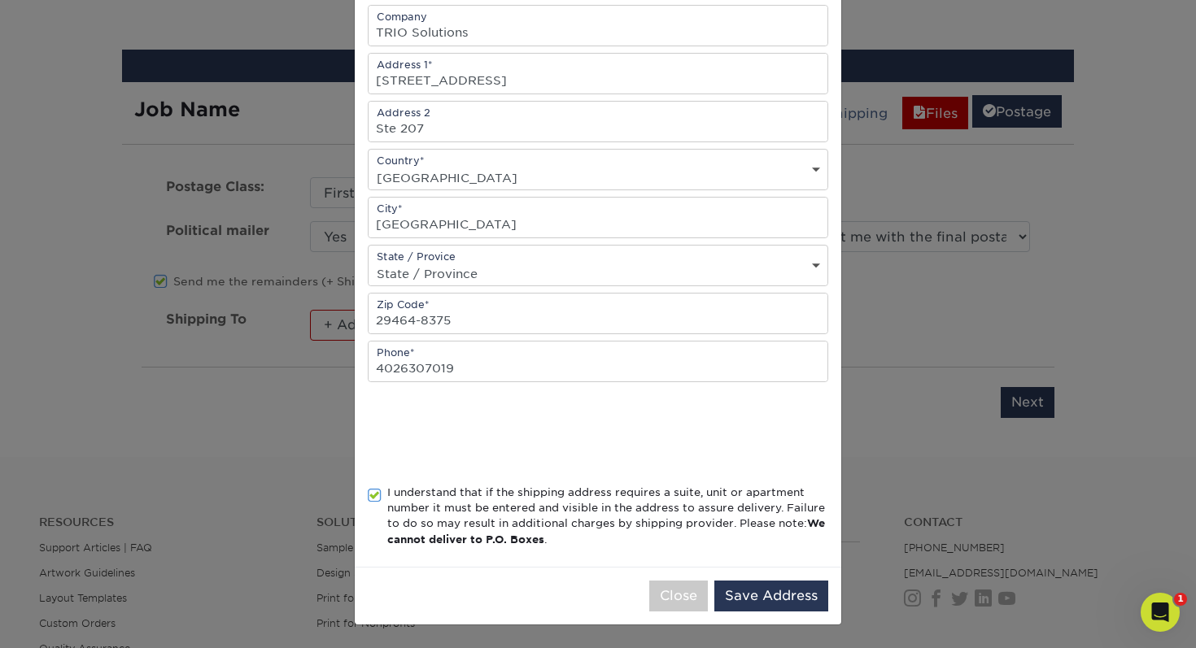
click at [769, 569] on div "Close Save Address" at bounding box center [598, 596] width 486 height 58
click at [774, 598] on button "Save Address" at bounding box center [771, 596] width 114 height 31
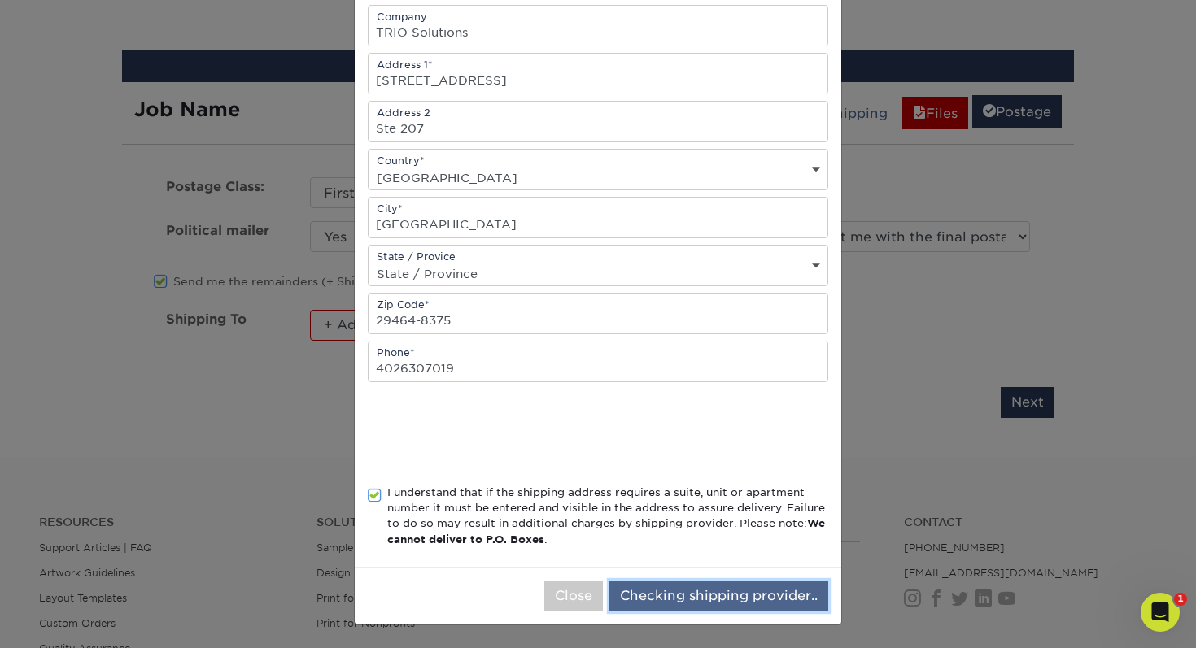
click at [774, 598] on button "Checking shipping provider.." at bounding box center [718, 596] width 219 height 31
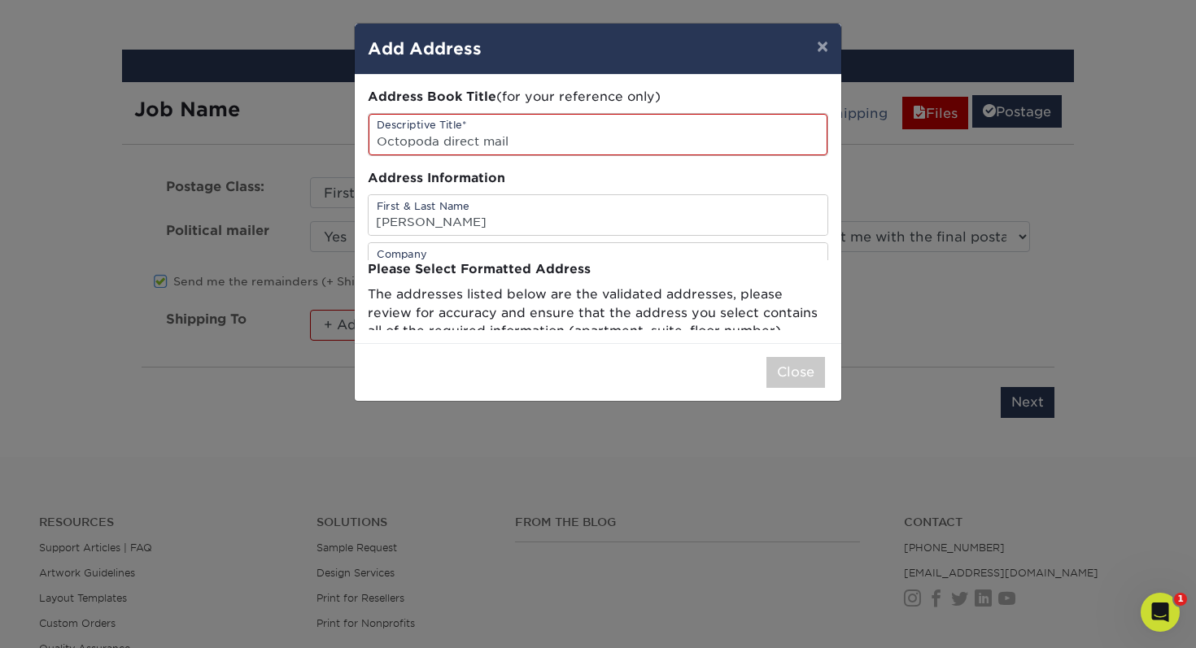
scroll to position [0, 0]
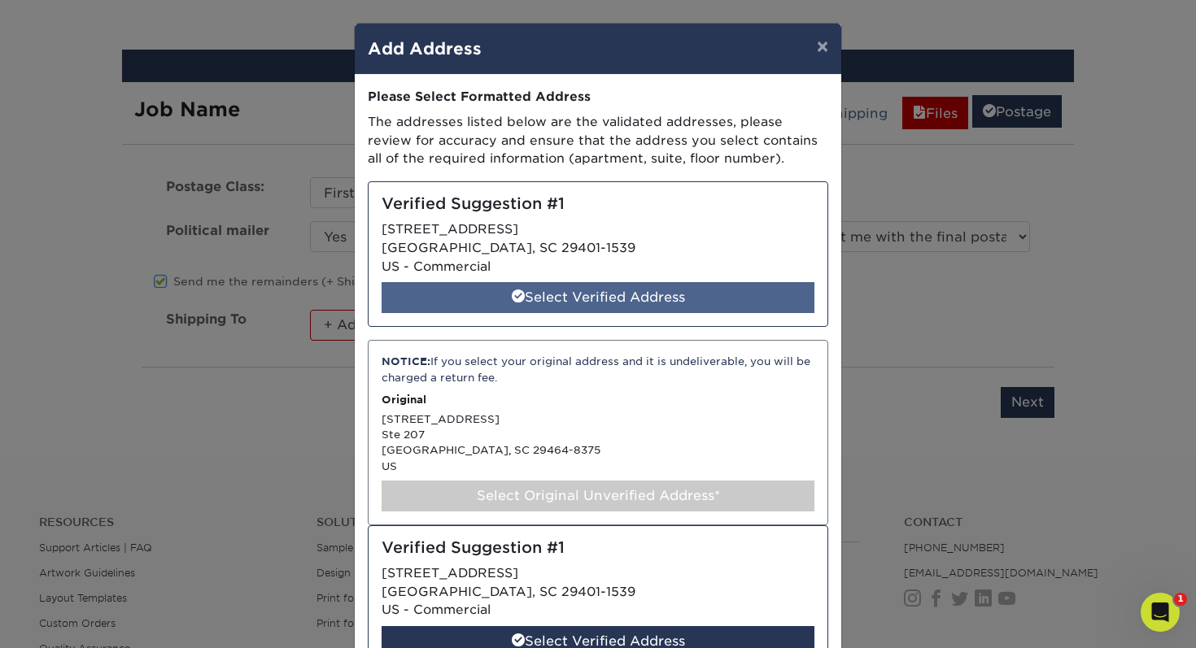
click at [544, 298] on div "Select Verified Address" at bounding box center [597, 297] width 433 height 31
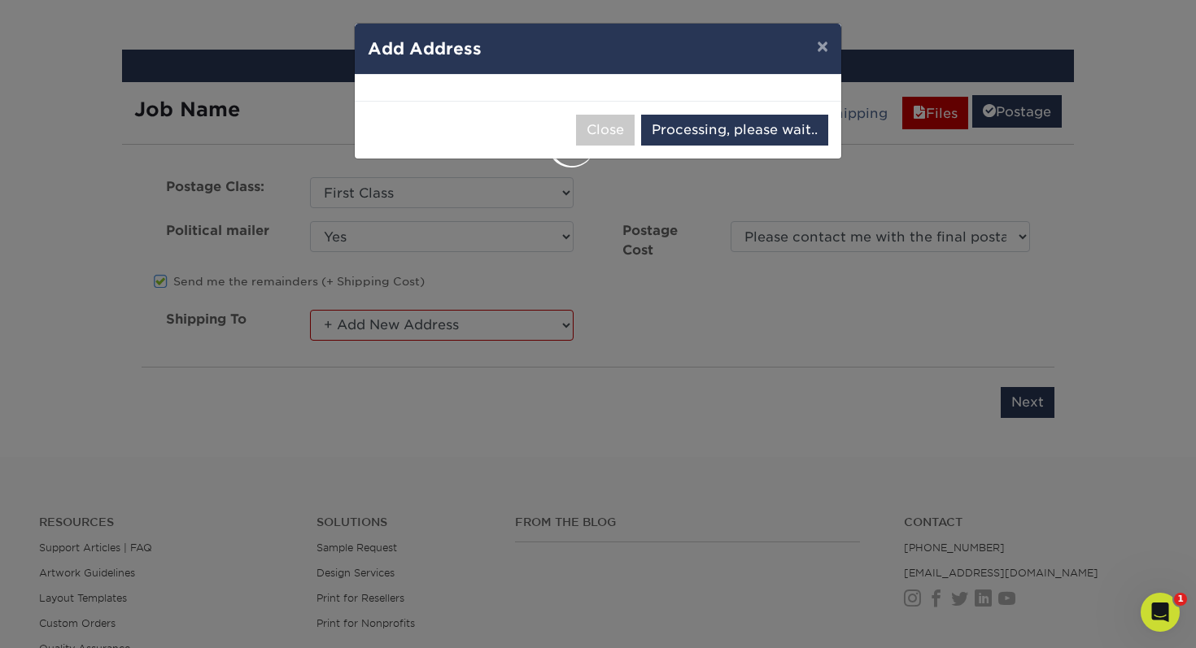
select select "285889"
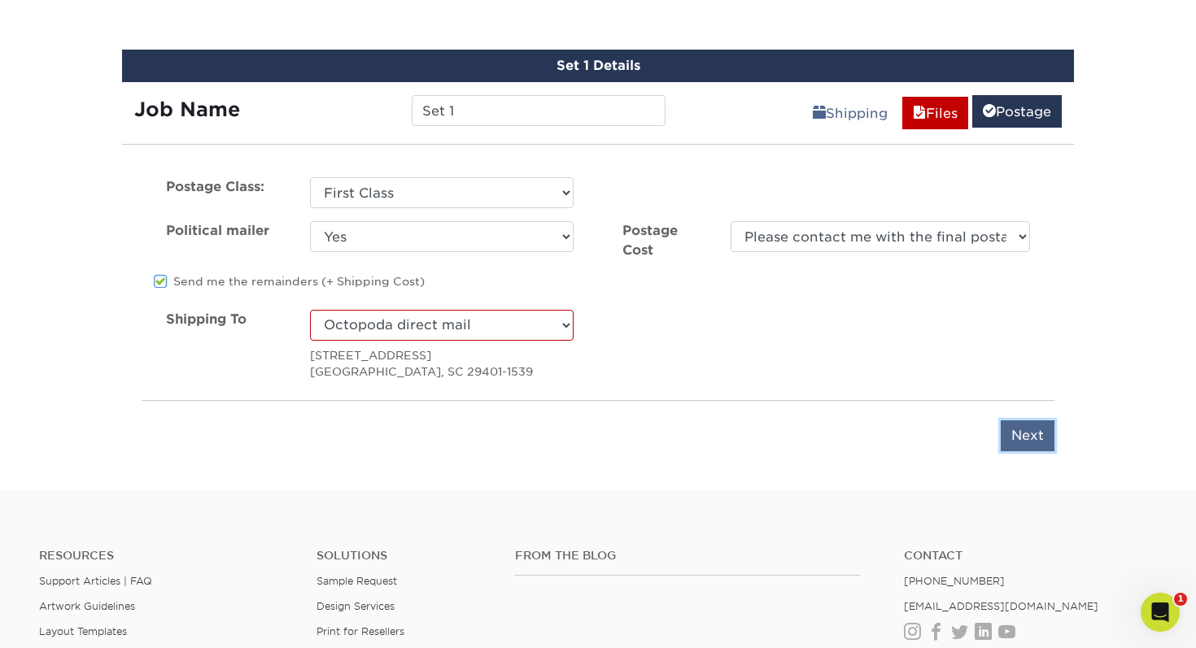
click at [1027, 434] on input "Next" at bounding box center [1027, 436] width 54 height 31
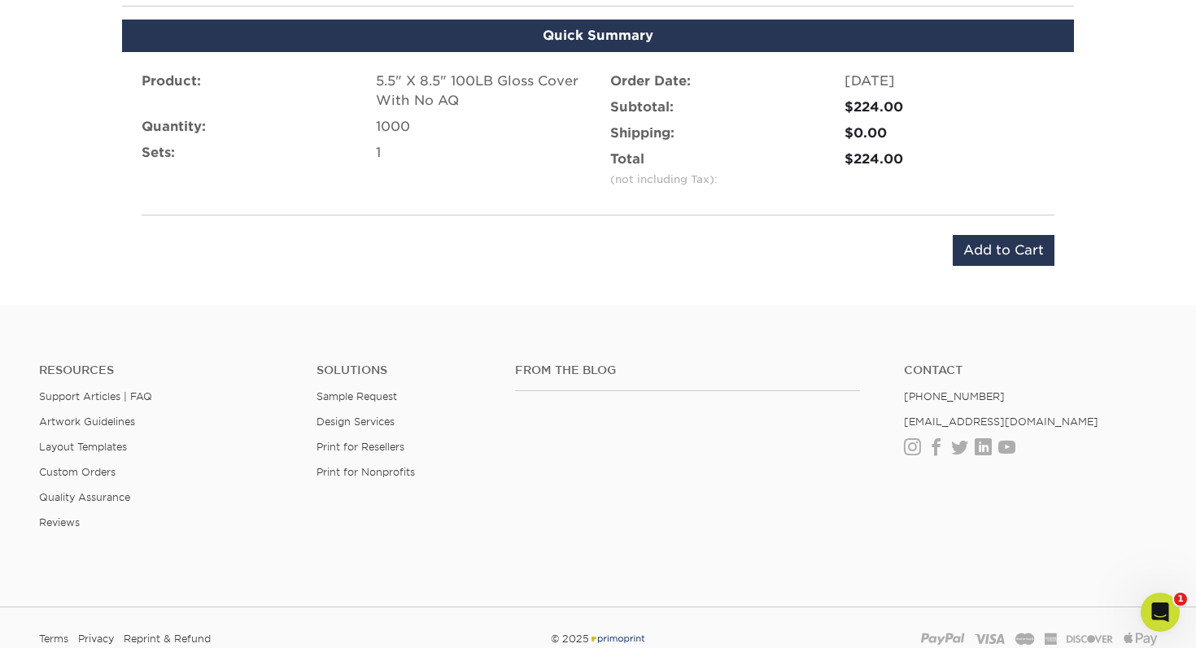
scroll to position [1004, 0]
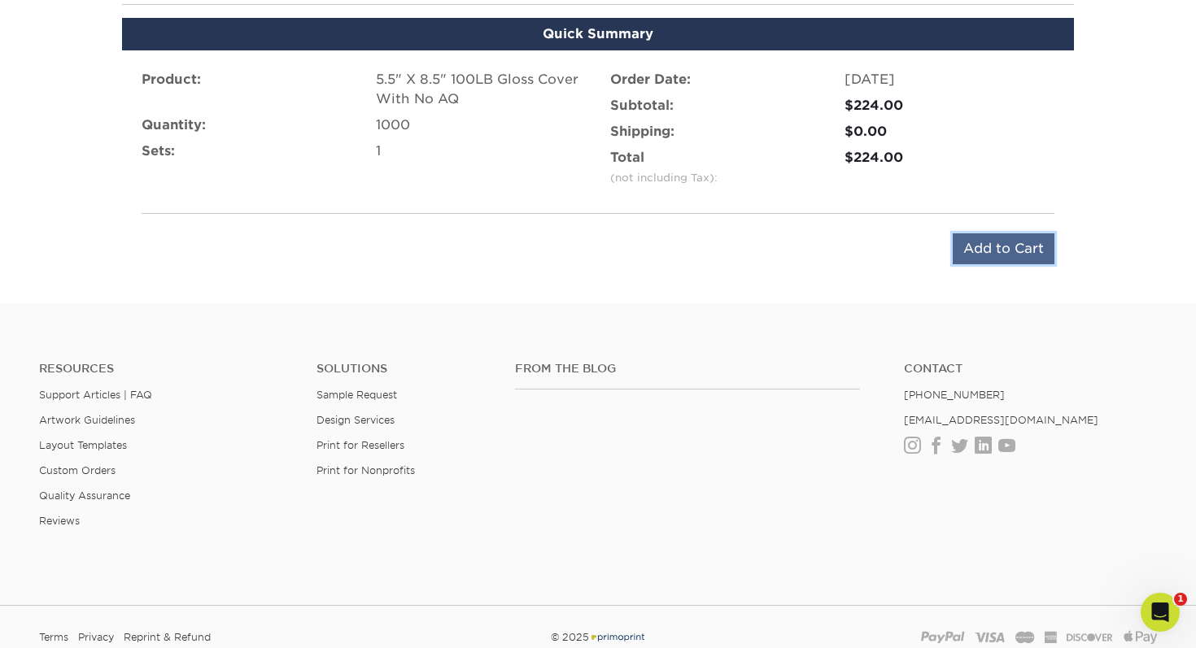
click at [978, 245] on input "Add to Cart" at bounding box center [1004, 248] width 102 height 31
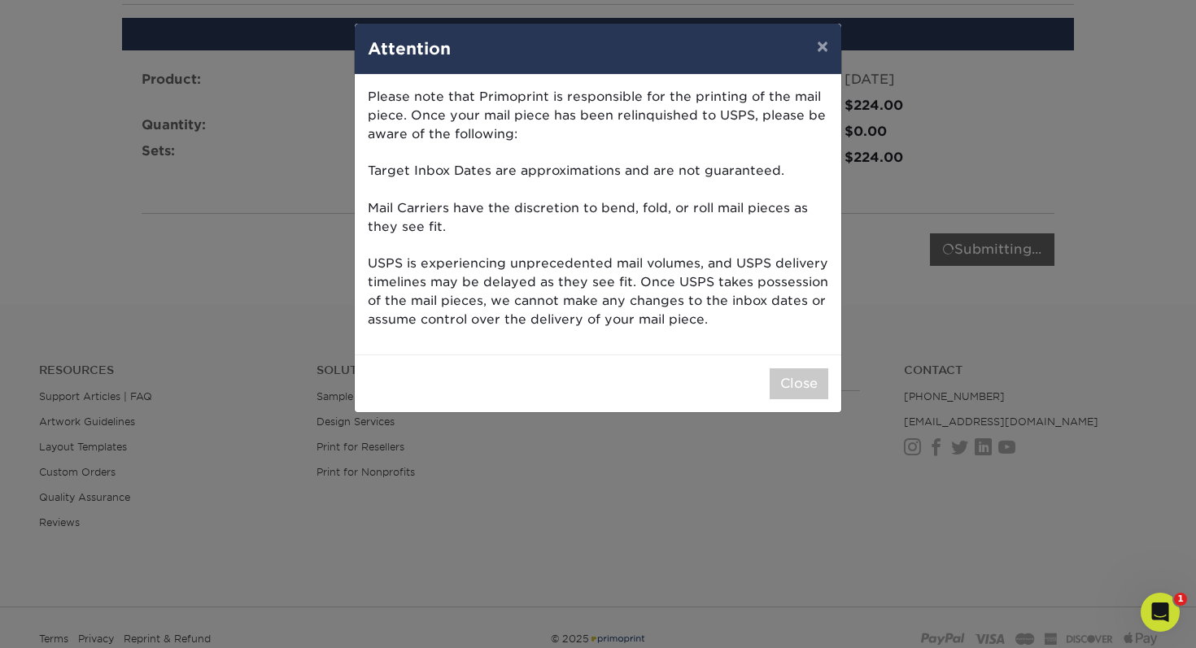
click at [690, 238] on p "Please note that Primoprint is responsible for the printing of the mail piece. …" at bounding box center [598, 208] width 460 height 241
click at [787, 387] on button "Close" at bounding box center [798, 383] width 59 height 31
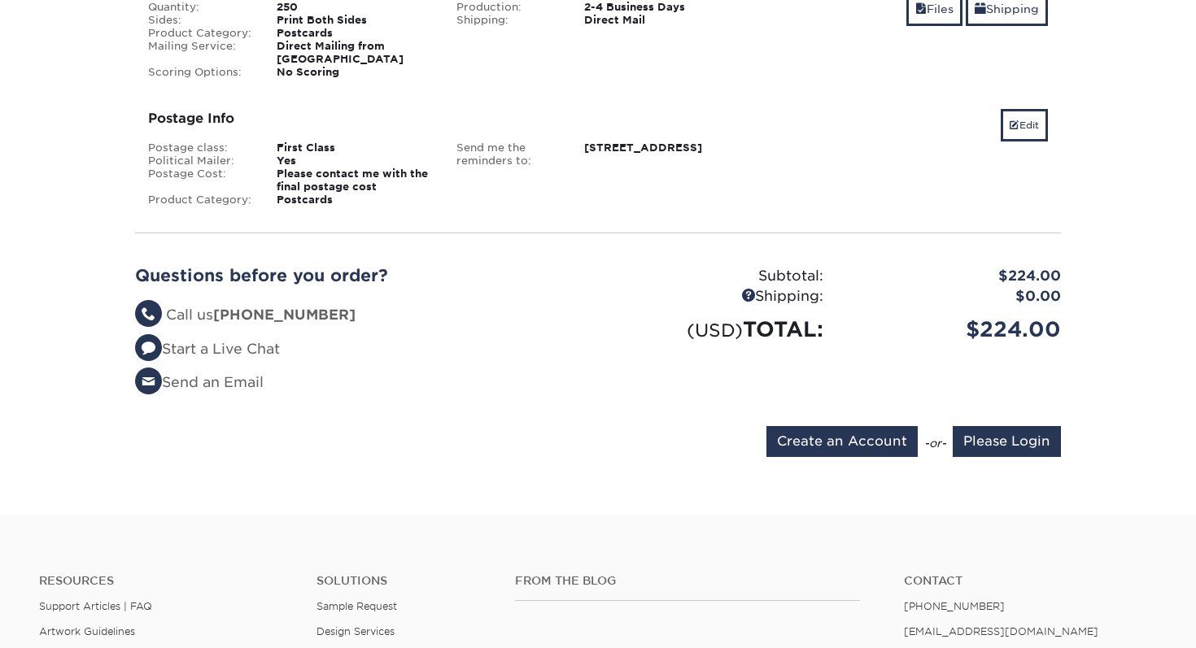
scroll to position [402, 0]
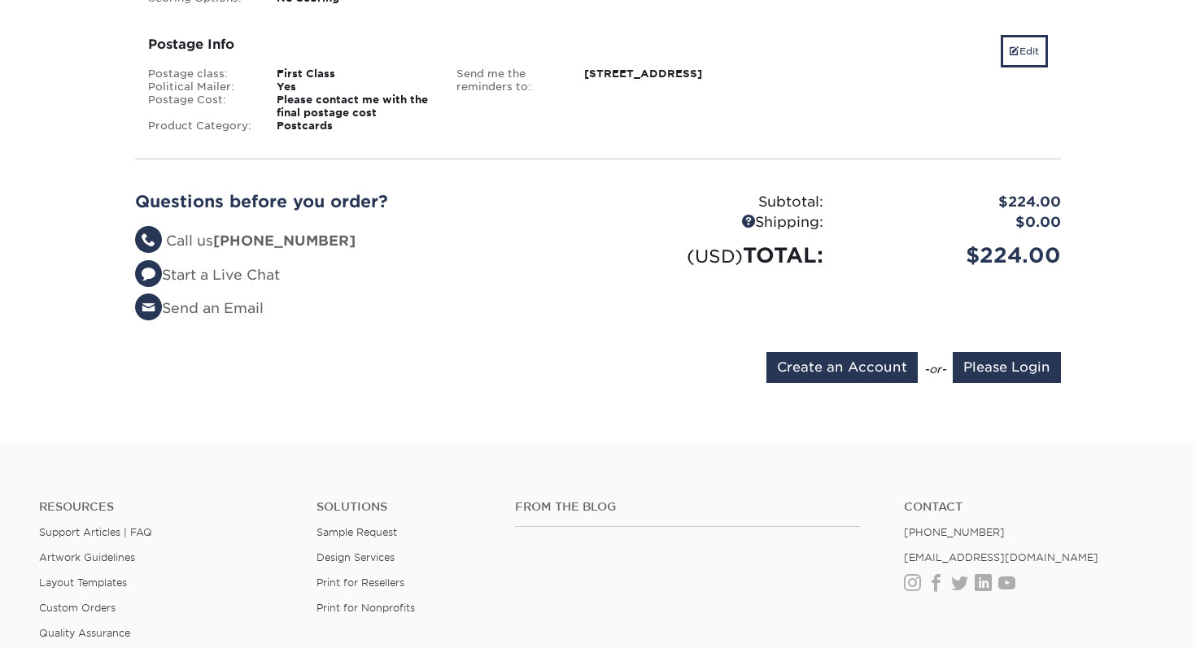
click at [773, 272] on div "Subtotal: $224.00 Shipping: $0.00 (USD) TOTAL: $224.00" at bounding box center [835, 262] width 475 height 141
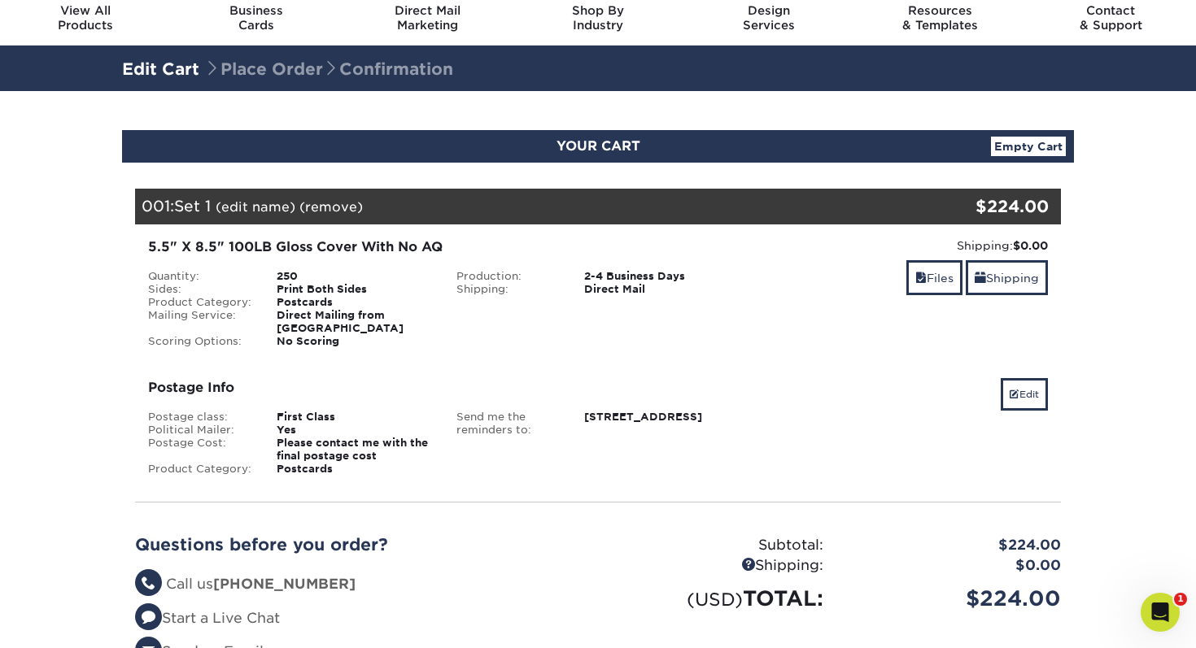
scroll to position [58, 0]
